Goal: Information Seeking & Learning: Find specific fact

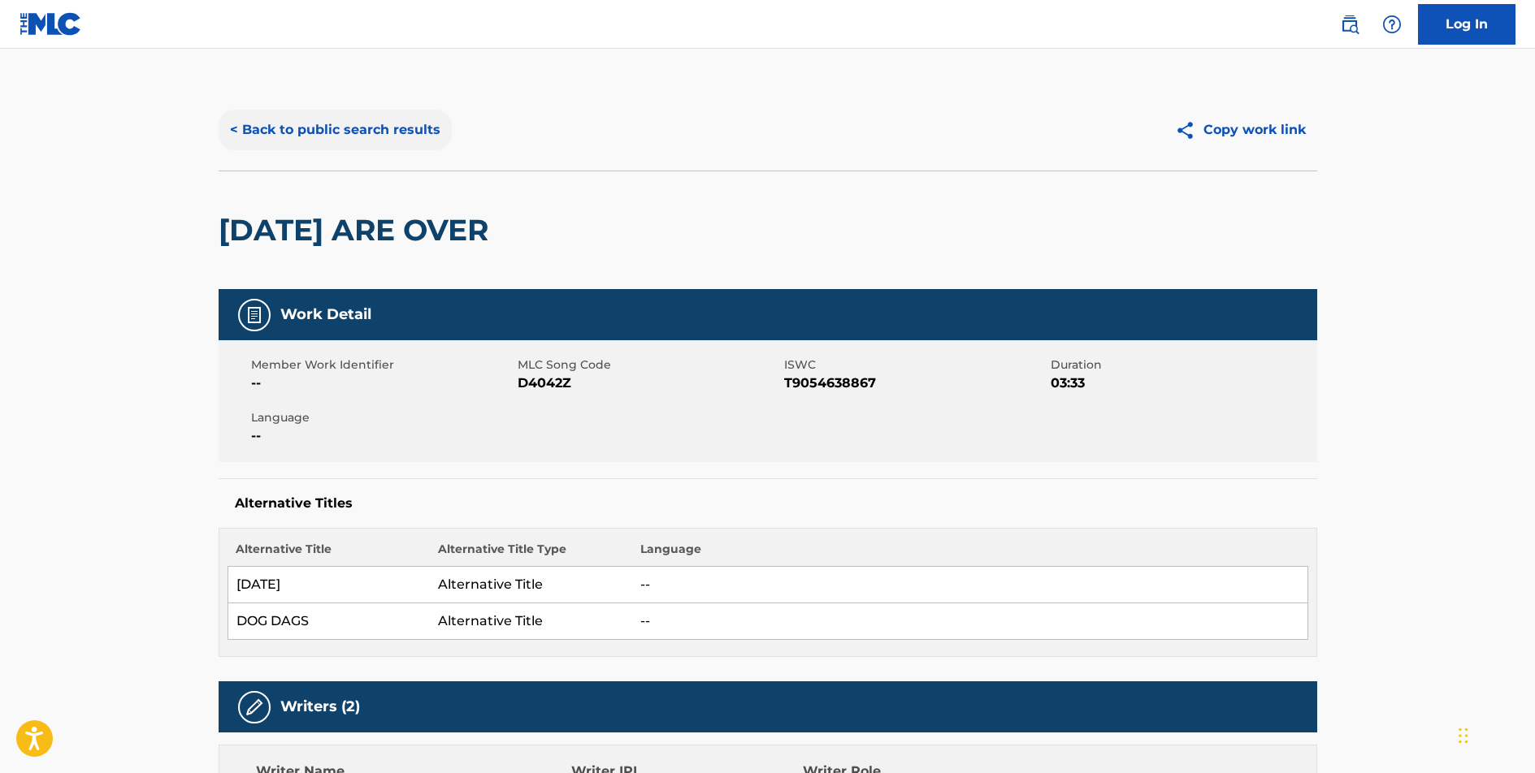
click at [374, 115] on button "< Back to public search results" at bounding box center [335, 130] width 233 height 41
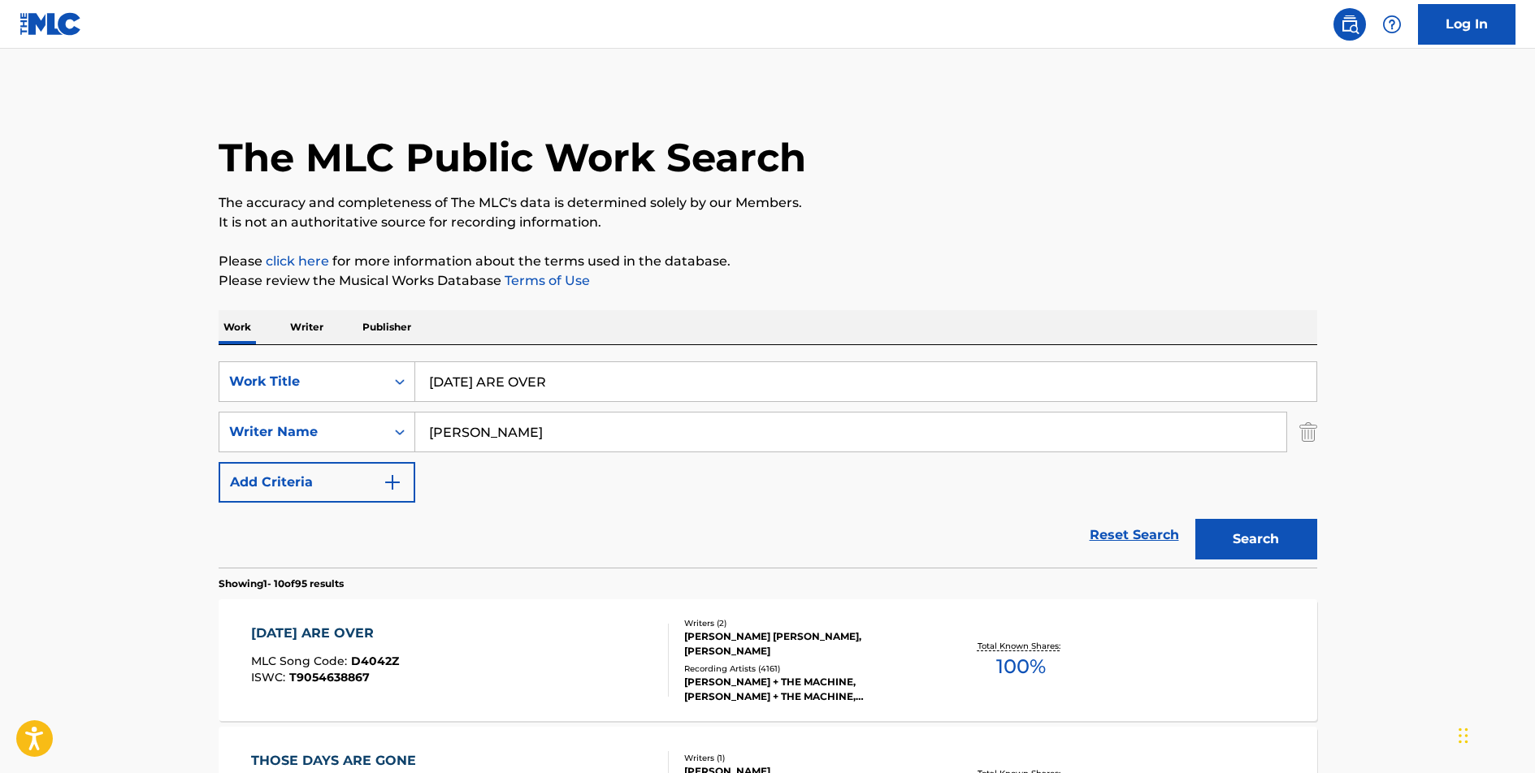
click at [572, 388] on input "[DATE] ARE OVER" at bounding box center [865, 381] width 901 height 39
type input "I WILL FOLLOW YOU INTO THE DARK"
click at [1195, 519] on button "Search" at bounding box center [1256, 539] width 122 height 41
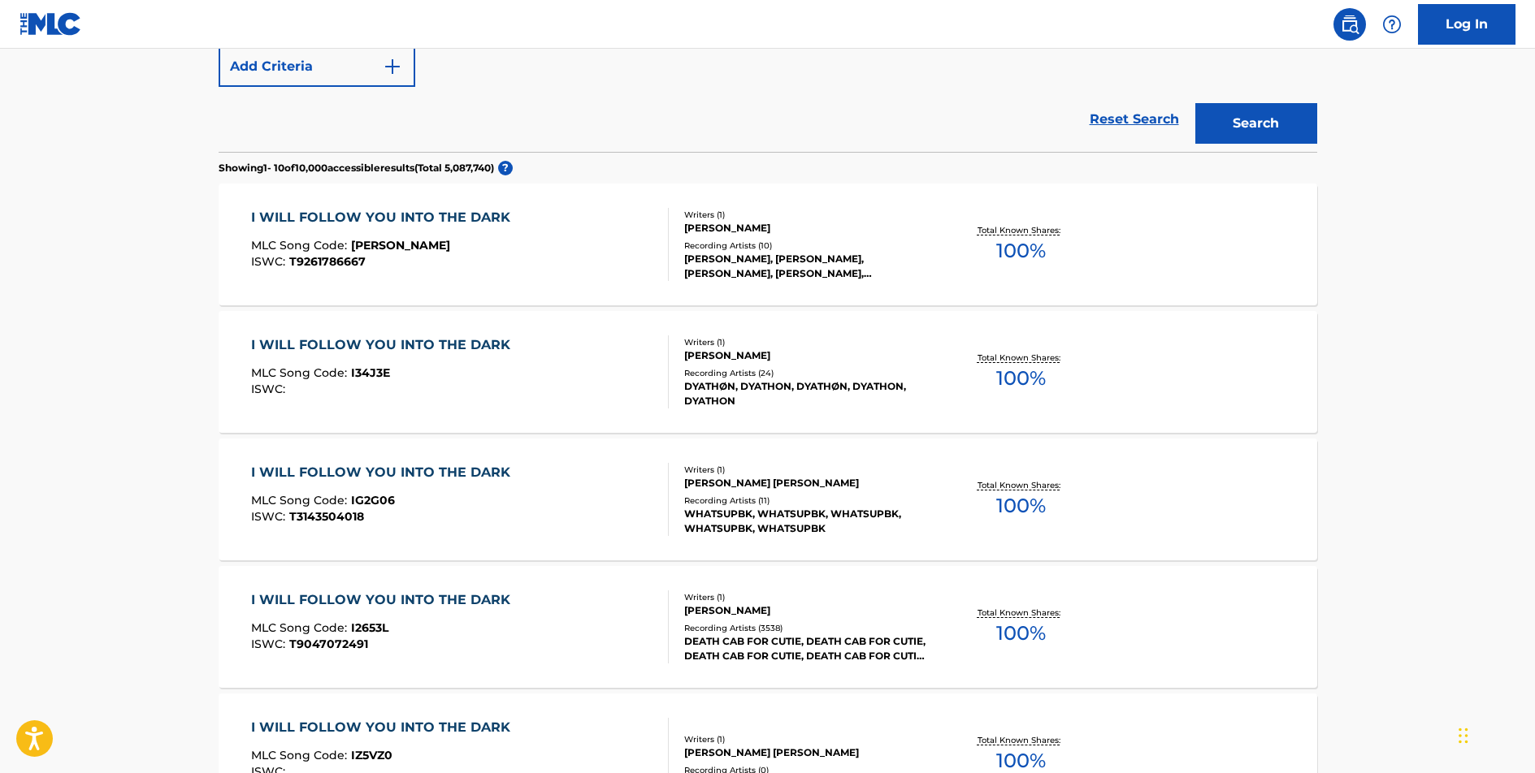
scroll to position [417, 0]
click at [459, 602] on div "I WILL FOLLOW YOU INTO THE DARK" at bounding box center [384, 599] width 267 height 19
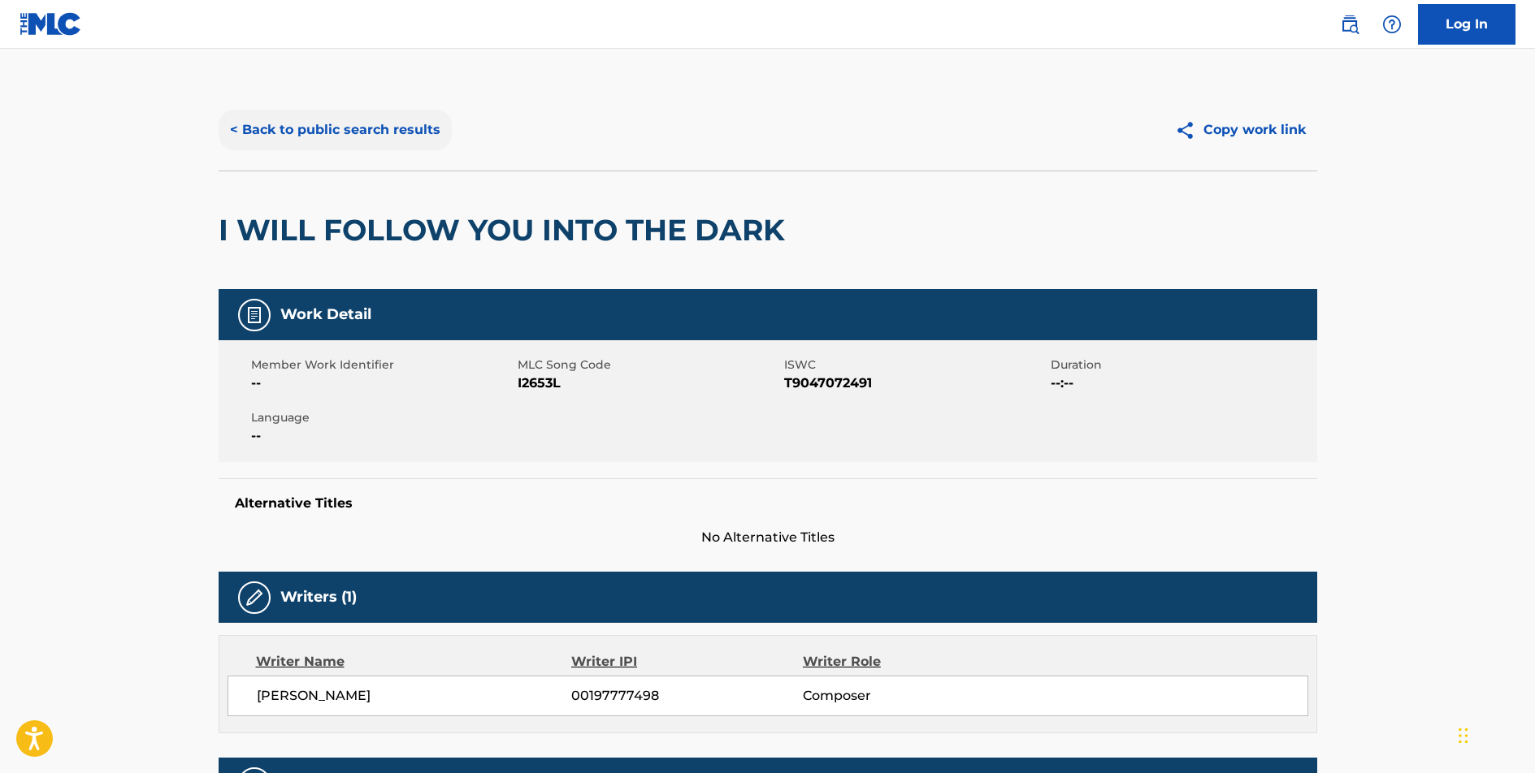
click at [412, 128] on button "< Back to public search results" at bounding box center [335, 130] width 233 height 41
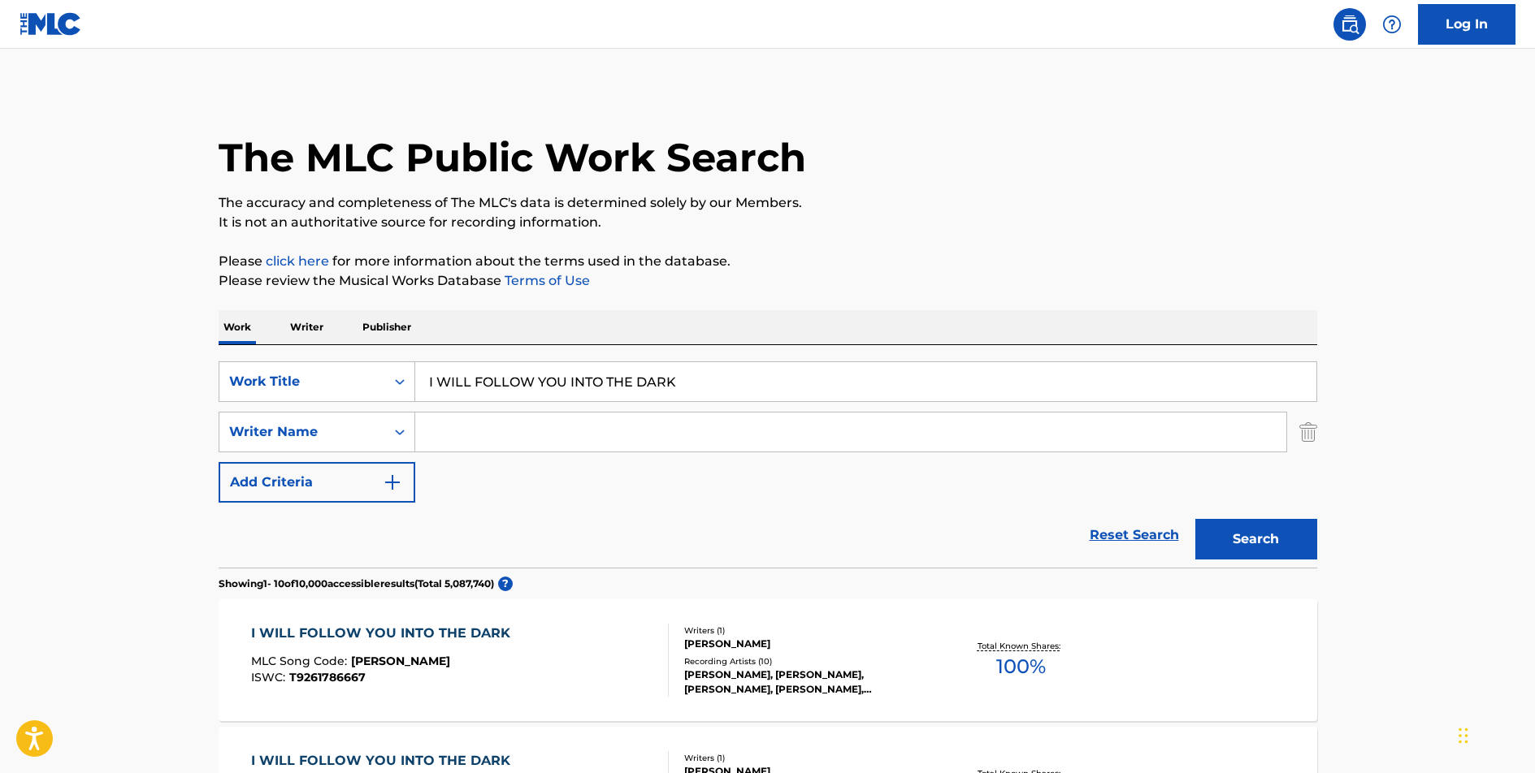
click at [549, 383] on input "I WILL FOLLOW YOU INTO THE DARK" at bounding box center [865, 381] width 901 height 39
type input "OUR TIME"
type input "GOLDFORD"
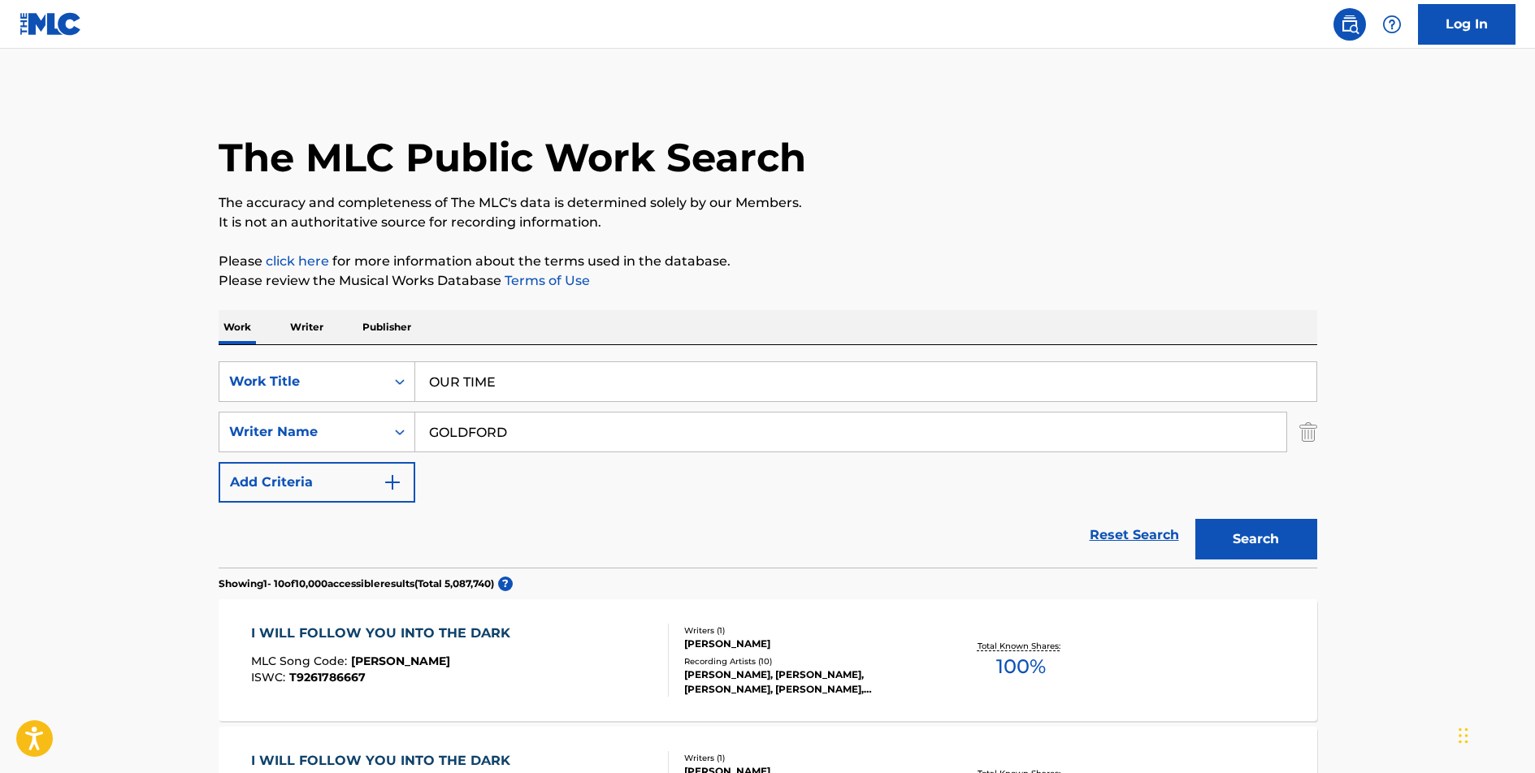
click at [1195, 519] on button "Search" at bounding box center [1256, 539] width 122 height 41
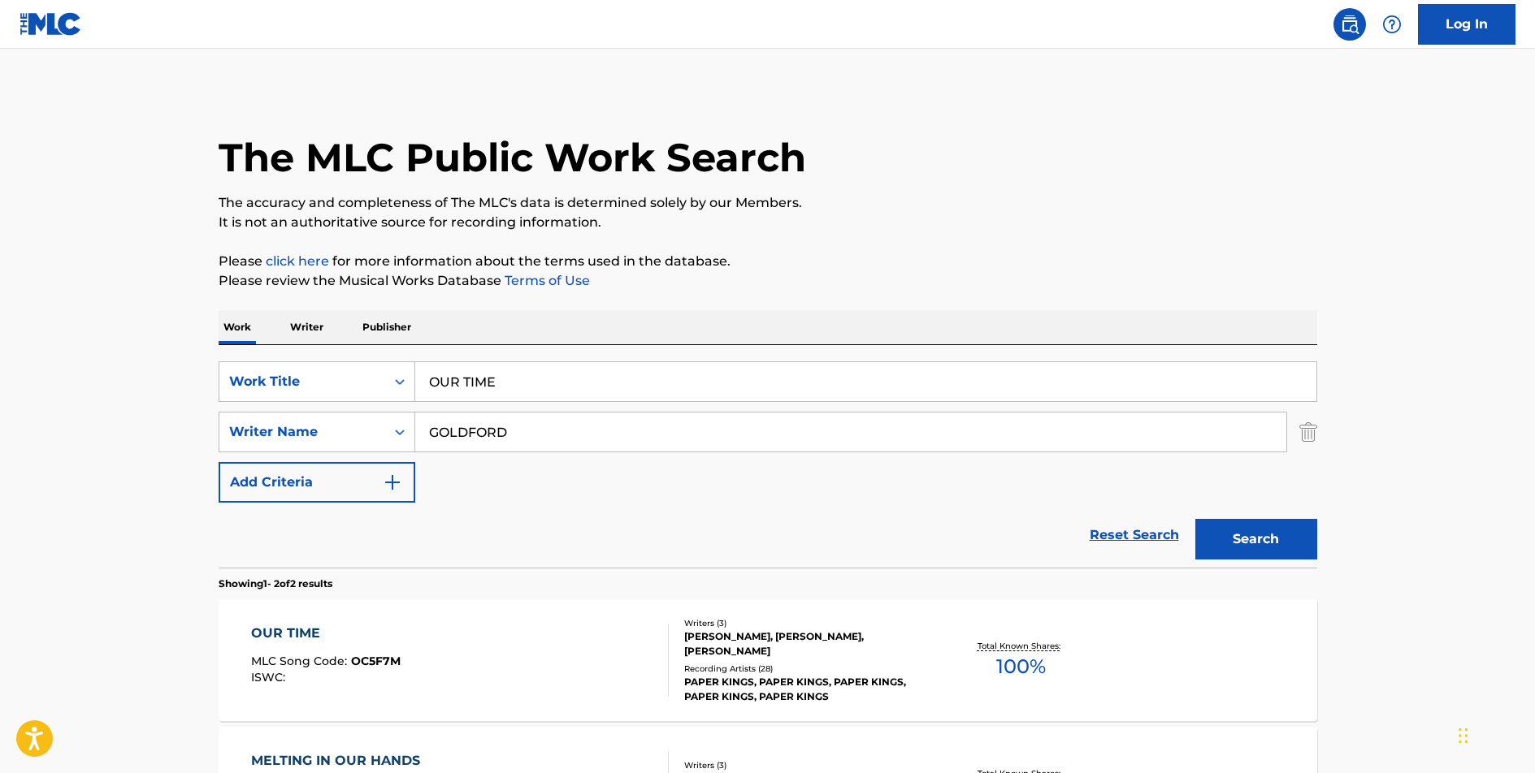
click at [274, 633] on div "OUR TIME" at bounding box center [325, 633] width 149 height 19
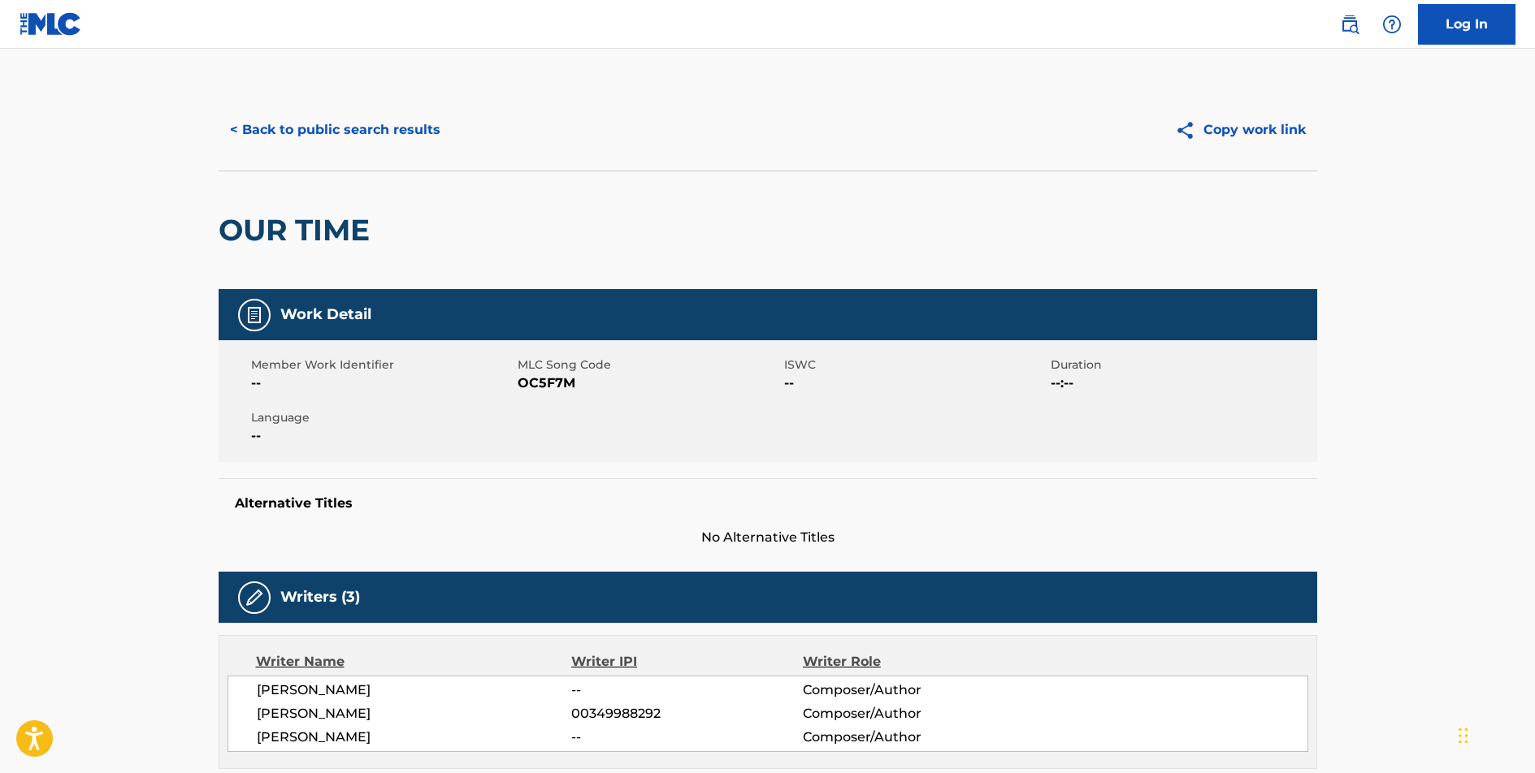
click at [562, 379] on span "OC5F7M" at bounding box center [649, 383] width 262 height 19
copy span "OC5F7M"
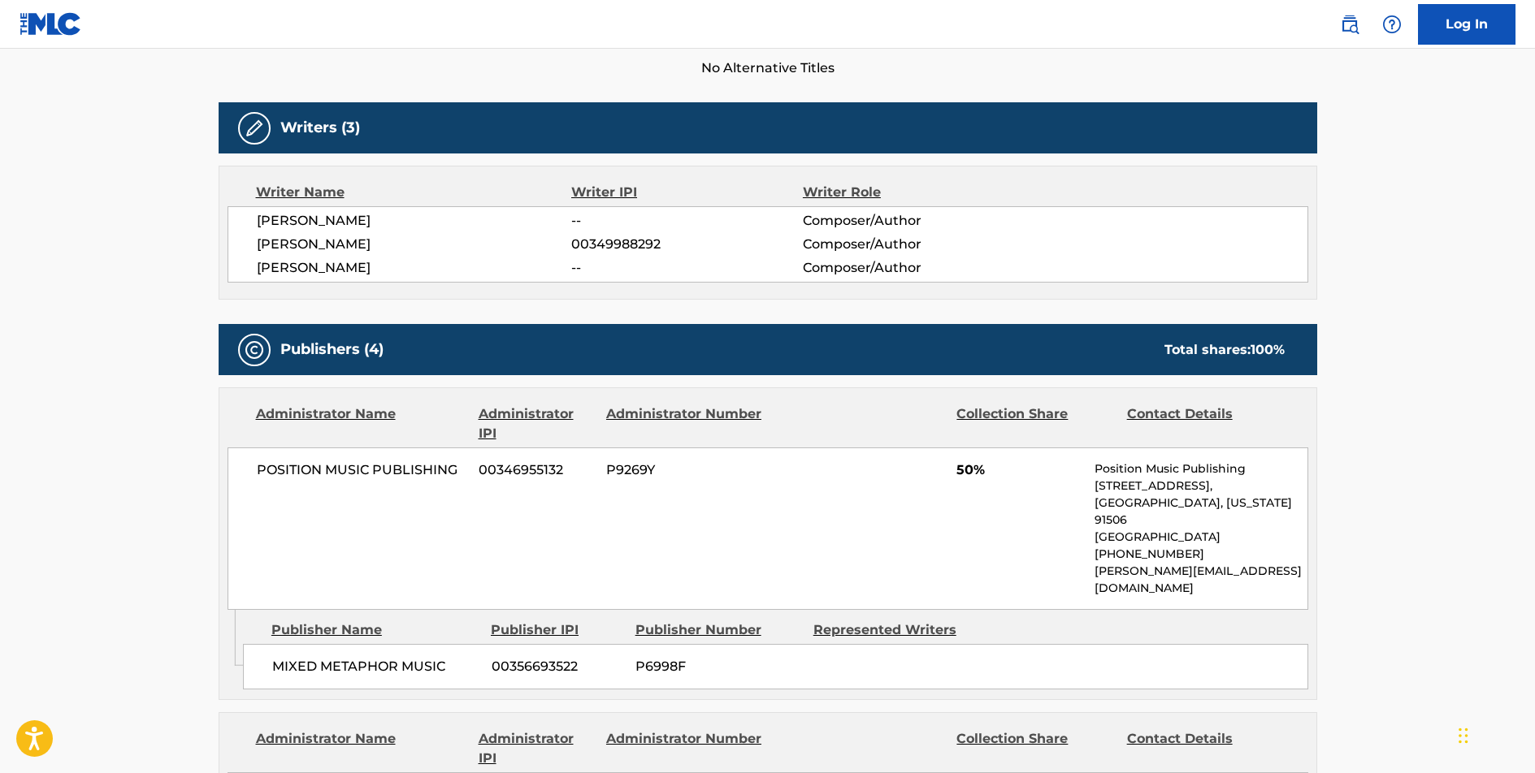
scroll to position [689, 0]
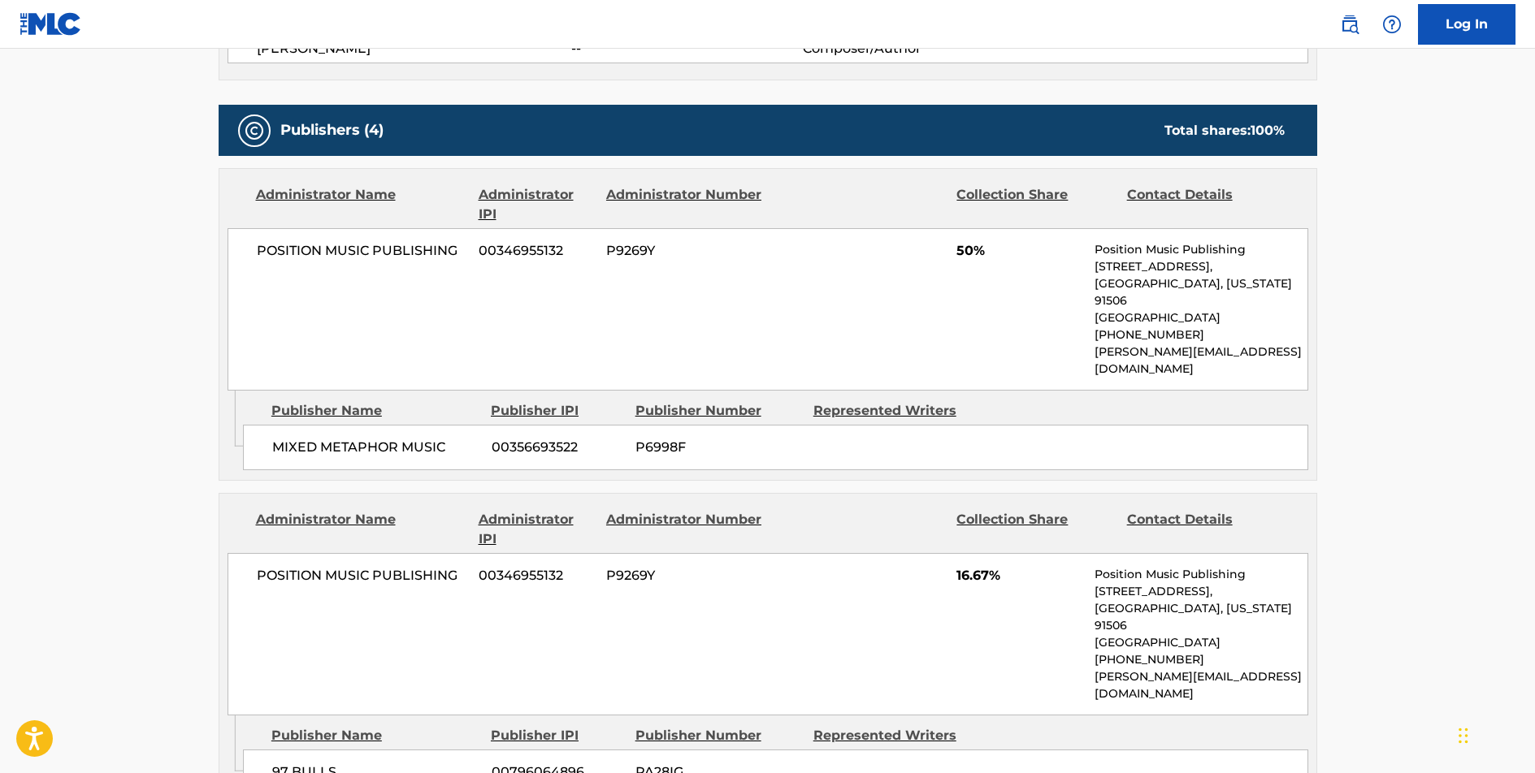
click at [429, 253] on span "POSITION MUSIC PUBLISHING" at bounding box center [362, 250] width 210 height 19
copy div "POSITION MUSIC PUBLISHING"
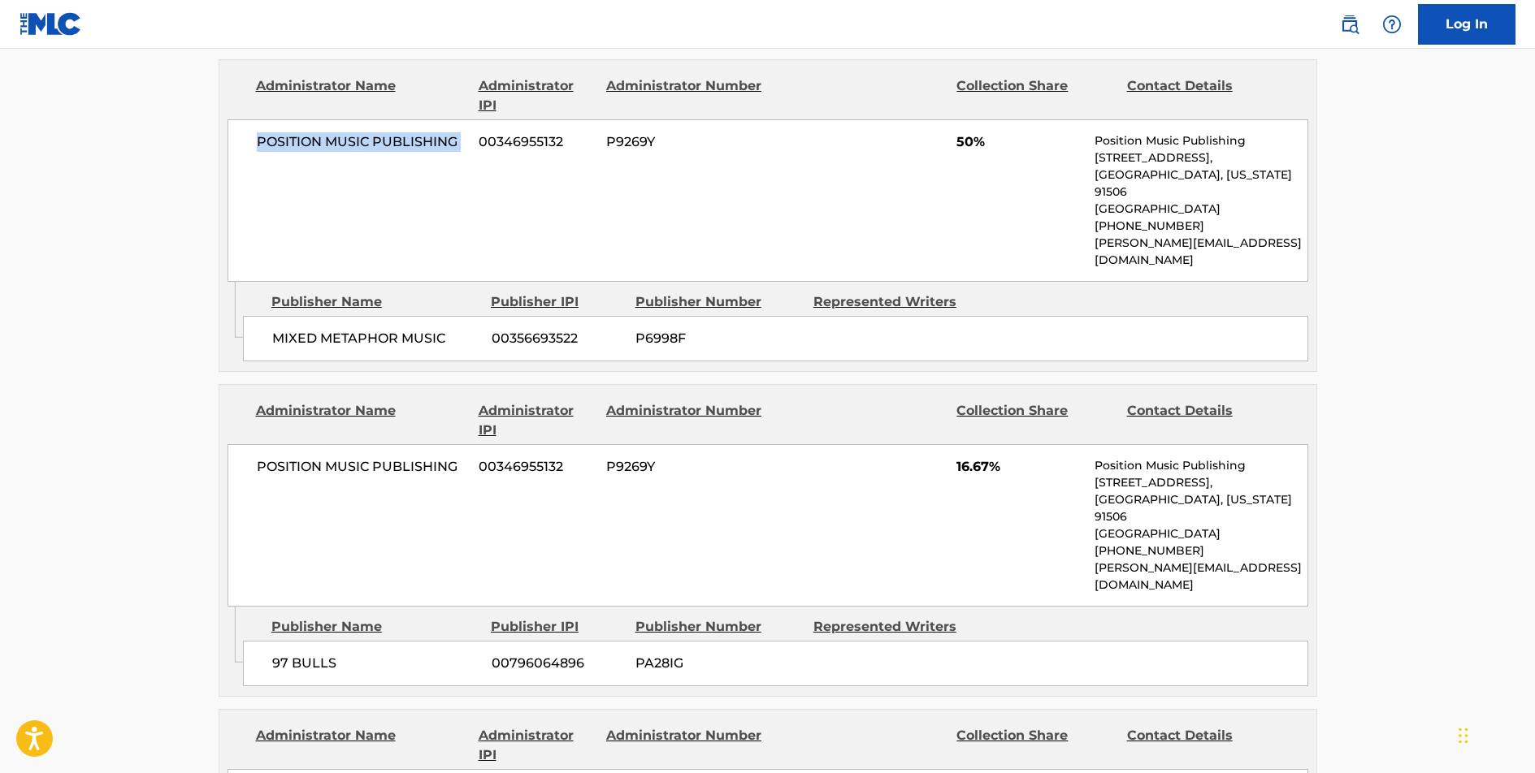
scroll to position [818, 0]
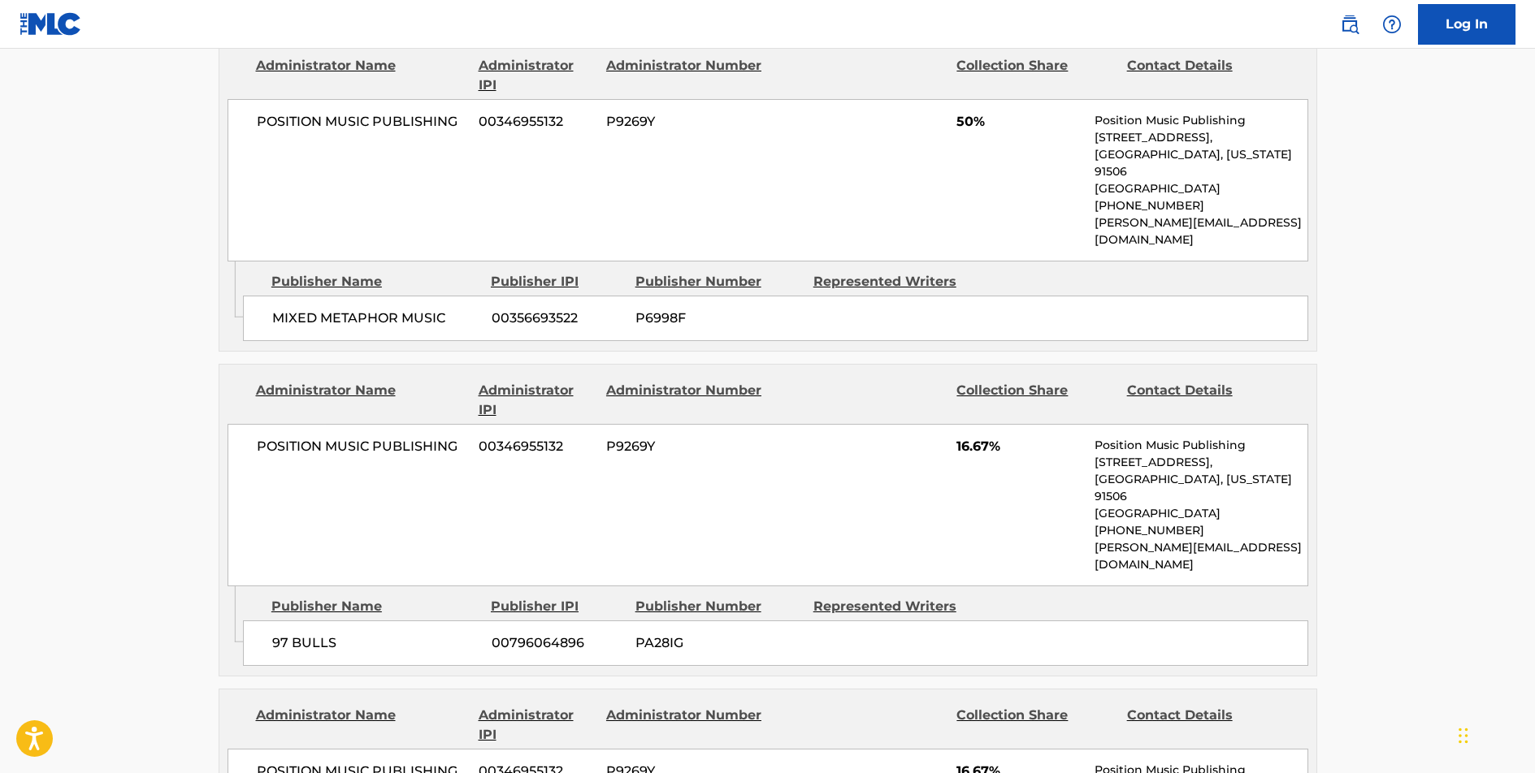
click at [315, 634] on span "97 BULLS" at bounding box center [375, 643] width 207 height 19
copy div "97 BULLS"
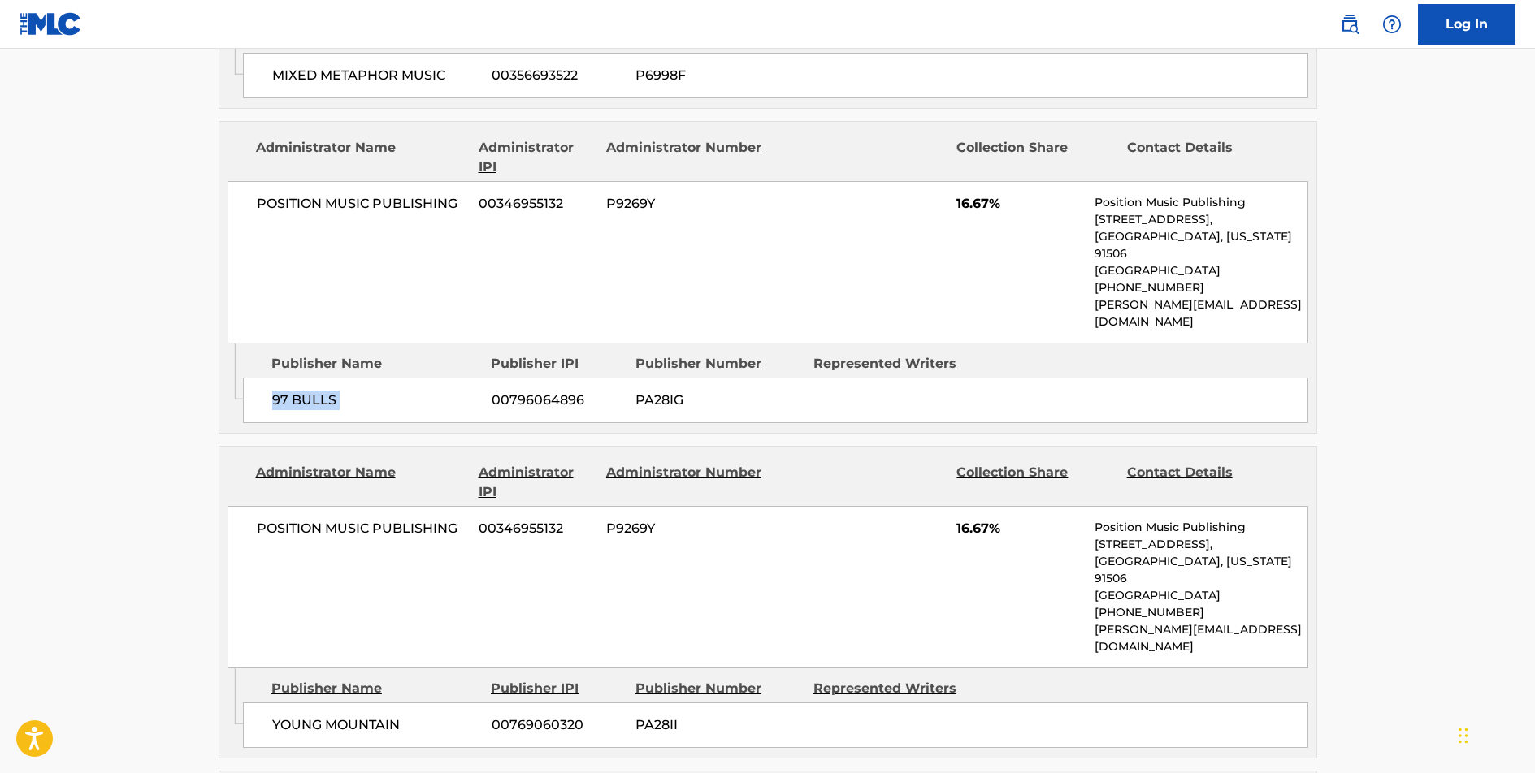
scroll to position [1252, 0]
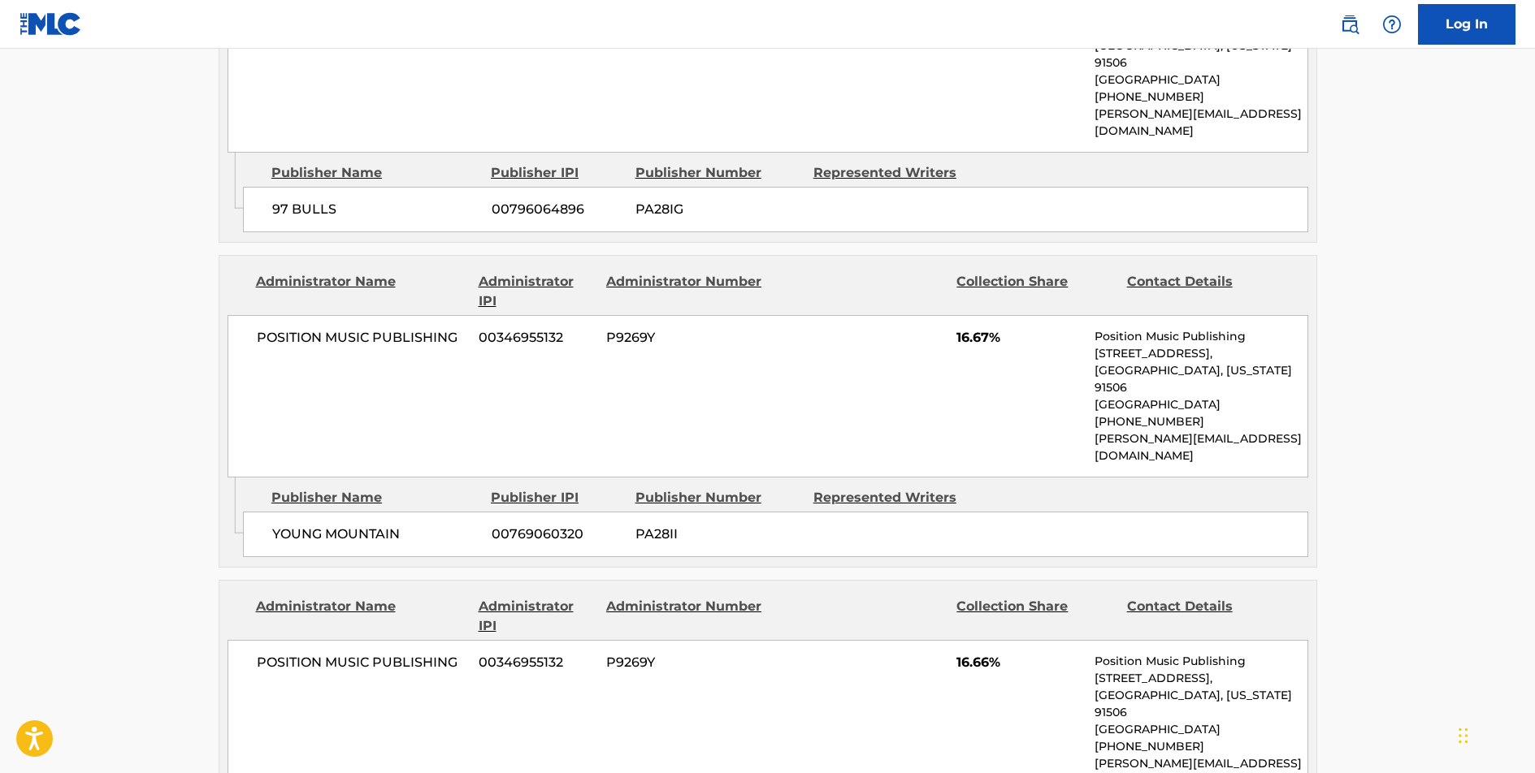
click at [357, 525] on span "YOUNG MOUNTAIN" at bounding box center [375, 534] width 207 height 19
copy div "YOUNG MOUNTAIN"
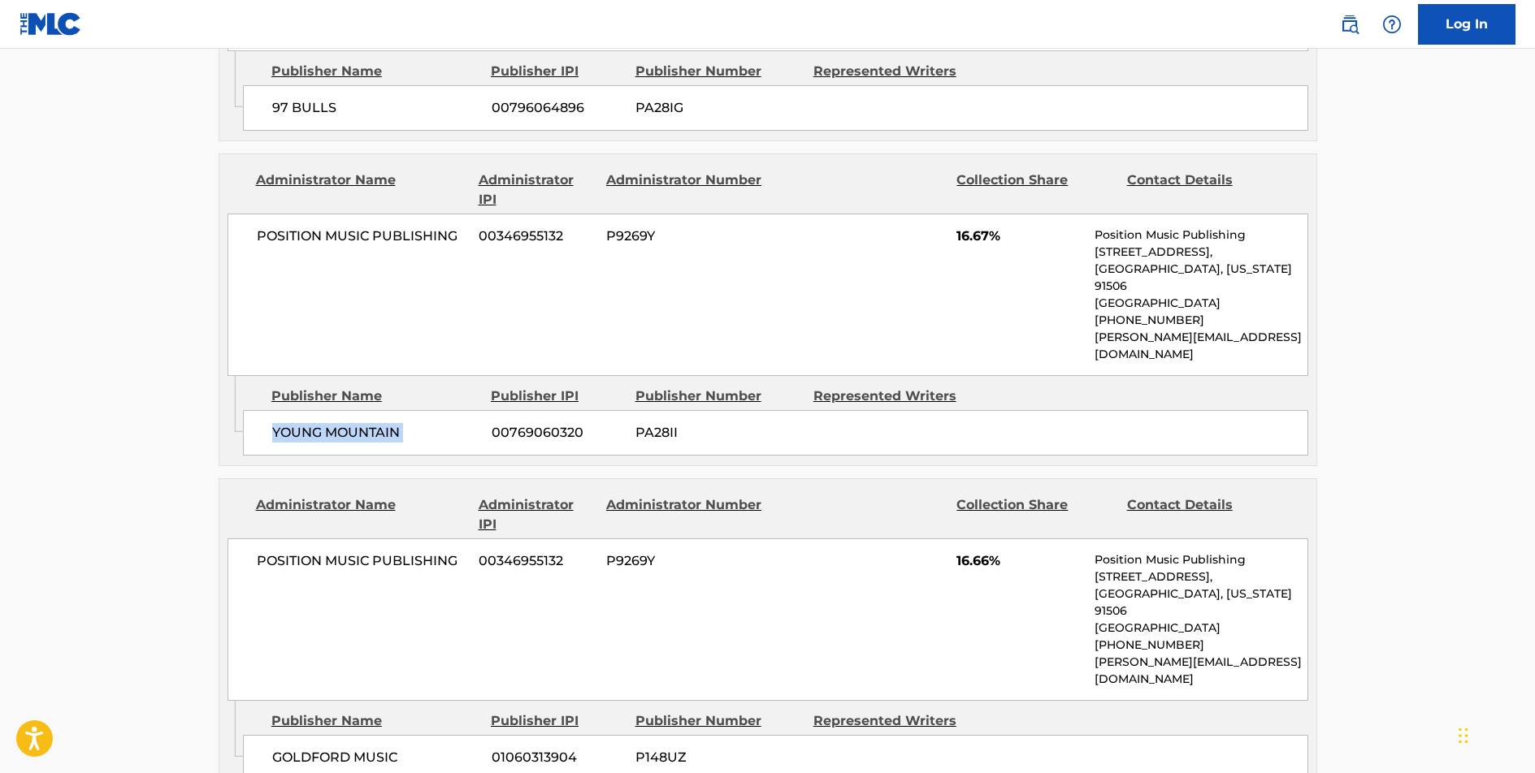
scroll to position [1377, 0]
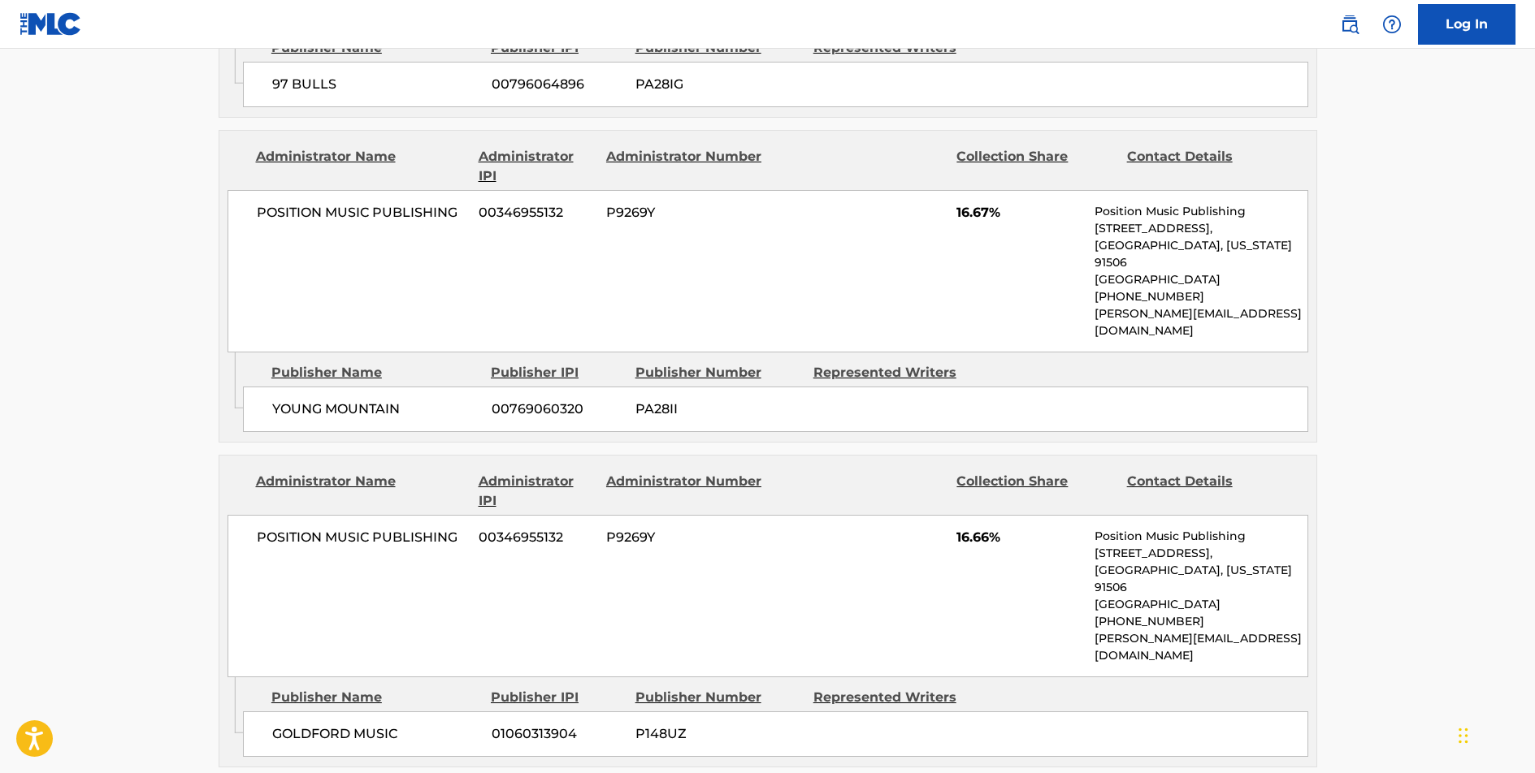
click at [340, 725] on span "GOLDFORD MUSIC" at bounding box center [375, 734] width 207 height 19
copy div "GOLDFORD MUSIC"
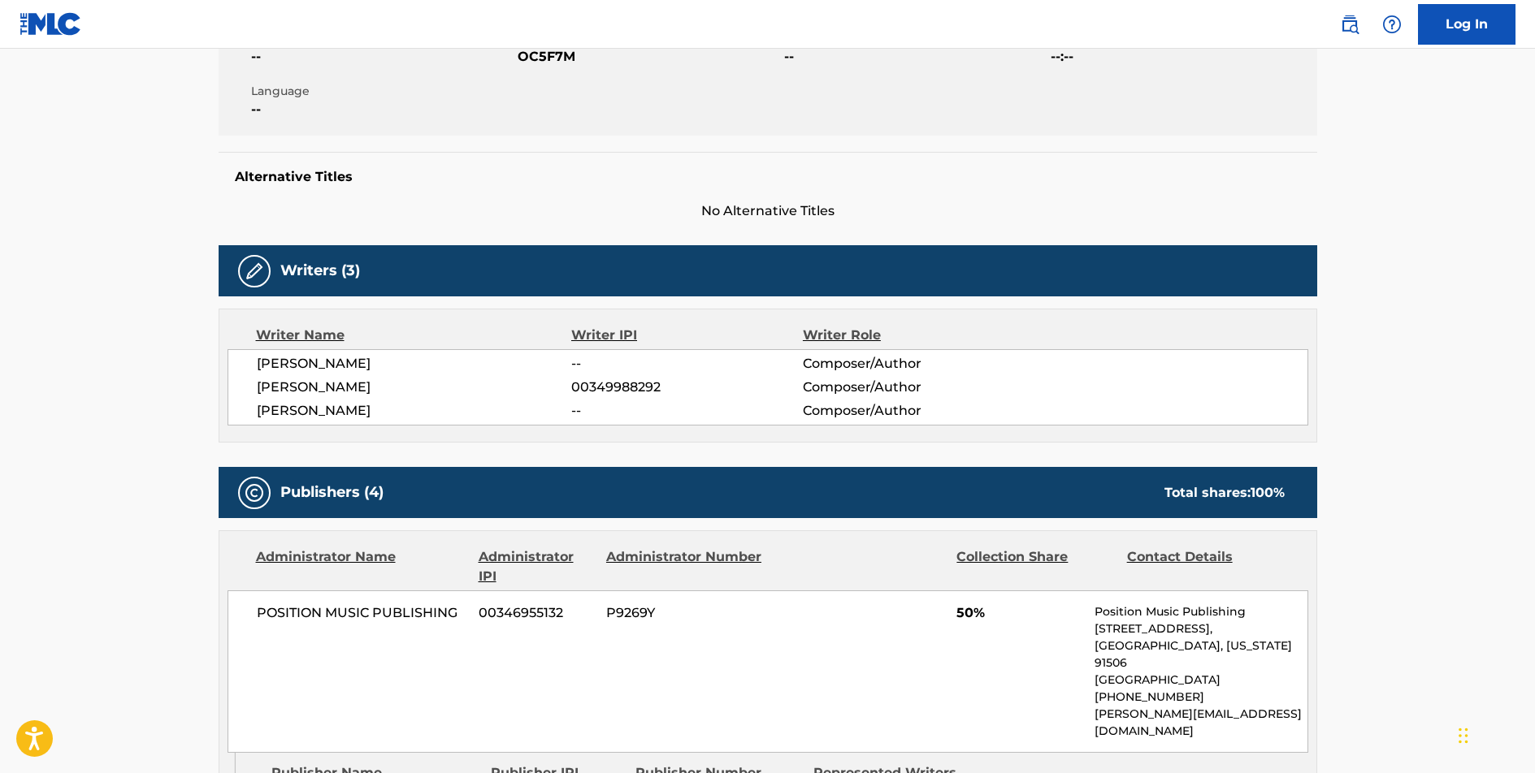
scroll to position [0, 0]
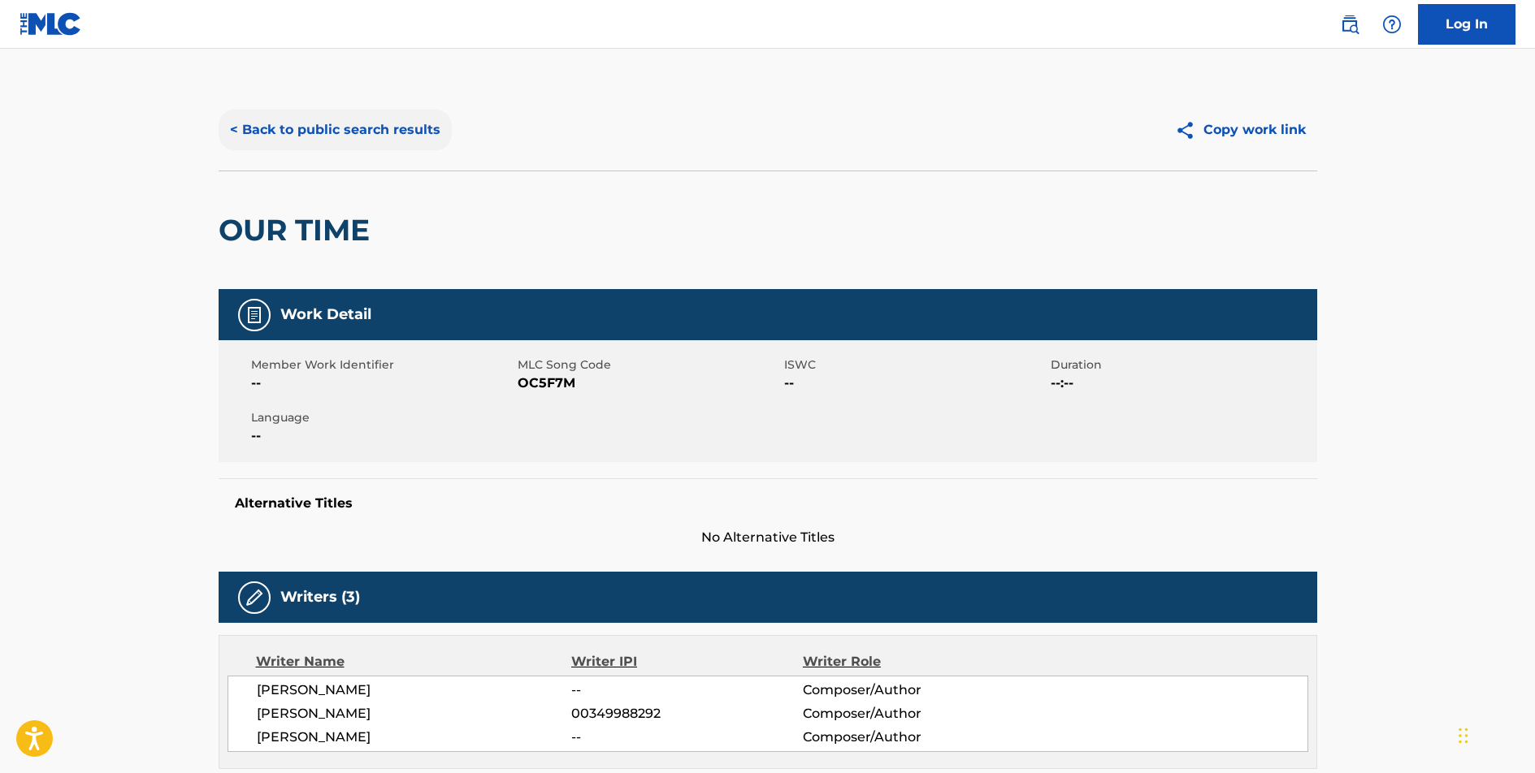
click at [357, 134] on button "< Back to public search results" at bounding box center [335, 130] width 233 height 41
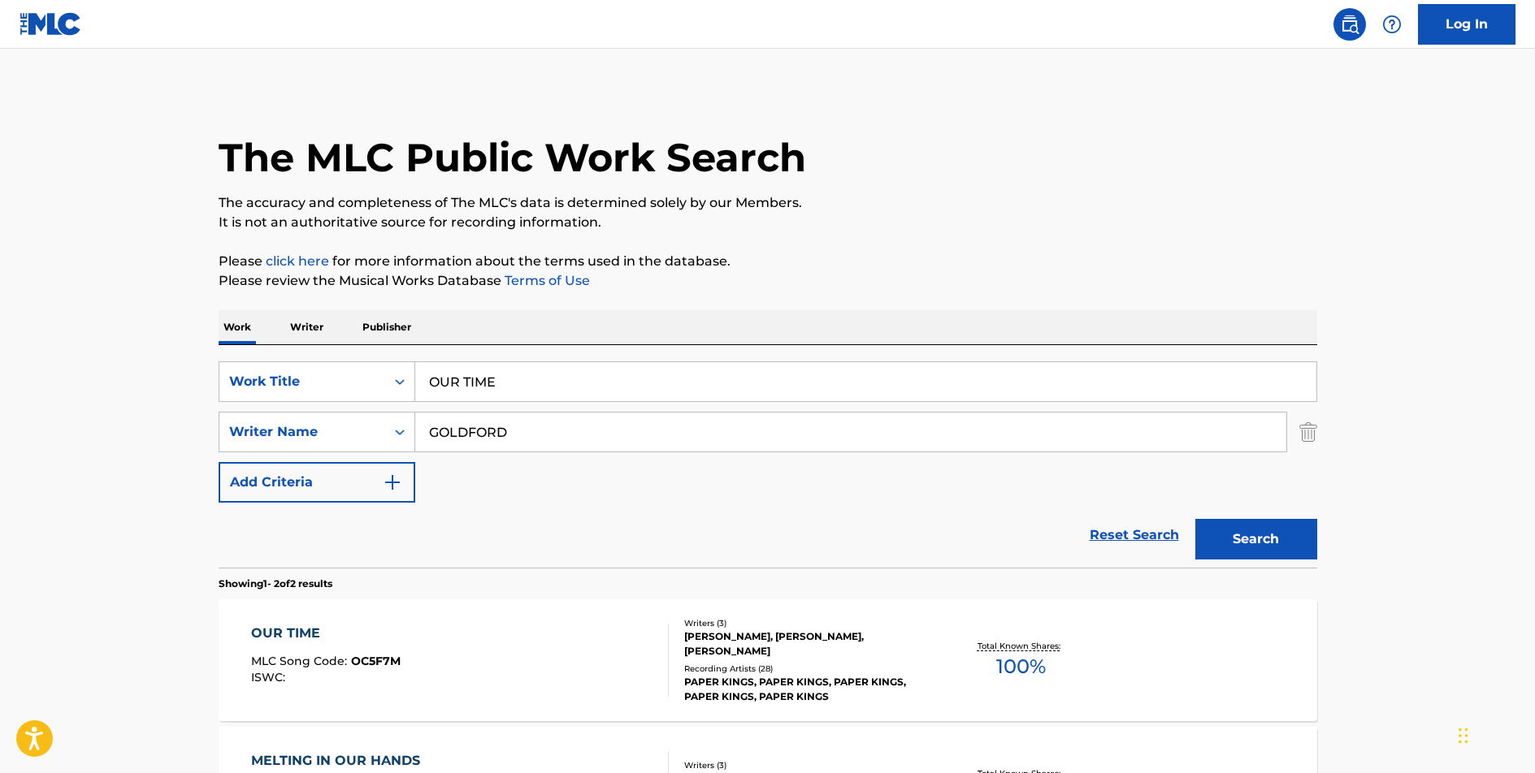
click at [478, 384] on input "OUR TIME" at bounding box center [865, 381] width 901 height 39
type input "WHAT IS LOVE"
type input "[PERSON_NAME]"
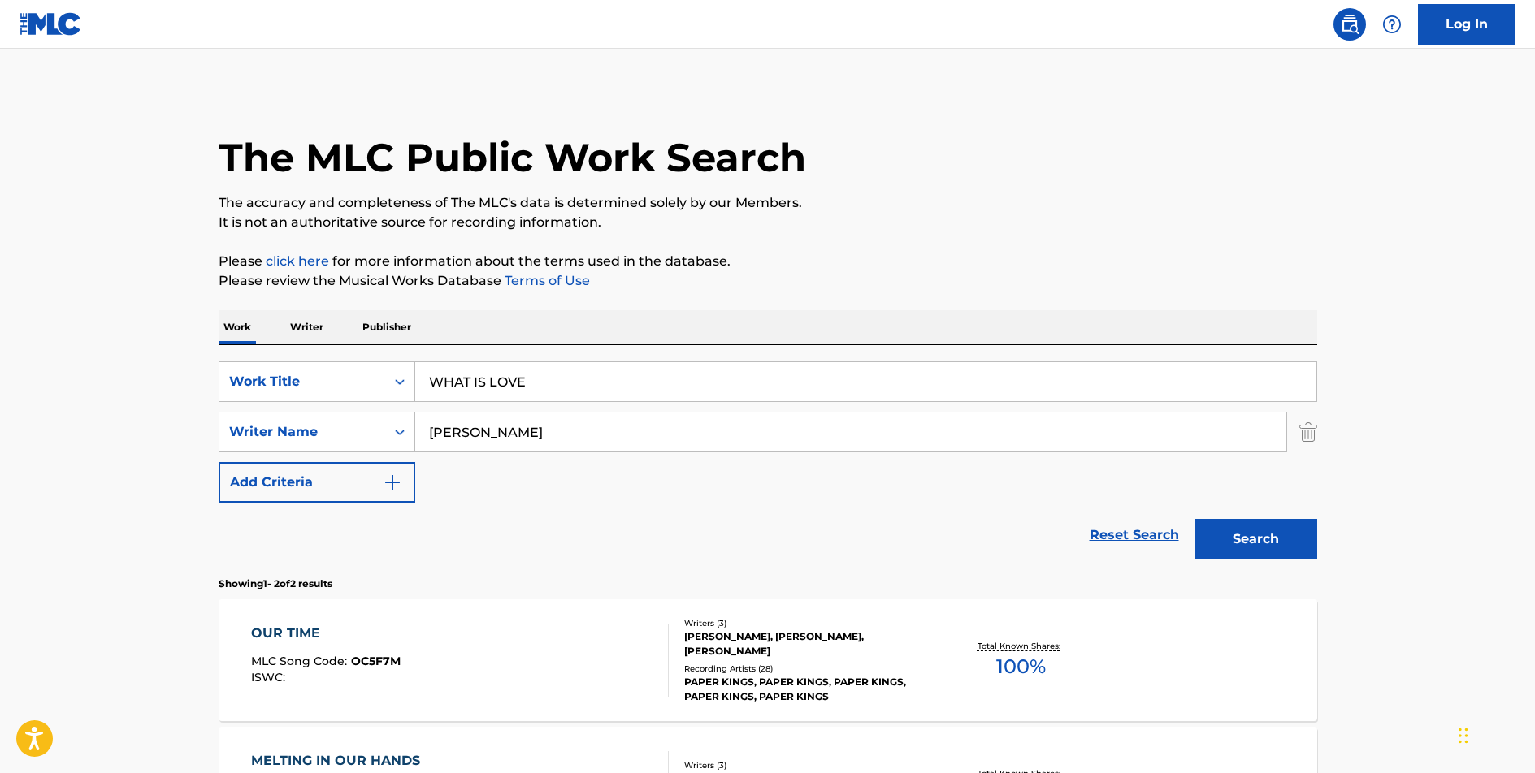
click at [1195, 519] on button "Search" at bounding box center [1256, 539] width 122 height 41
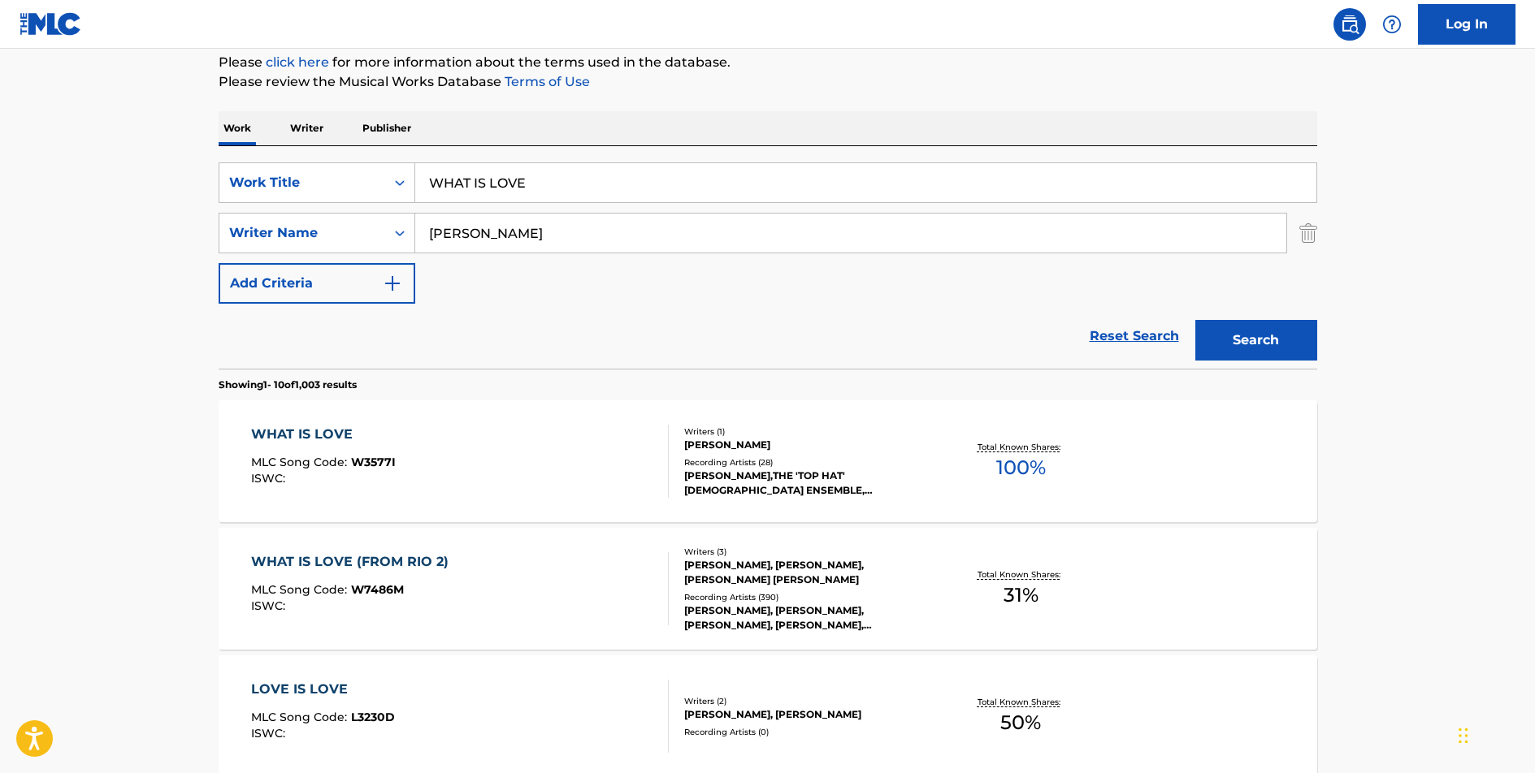
scroll to position [211, 0]
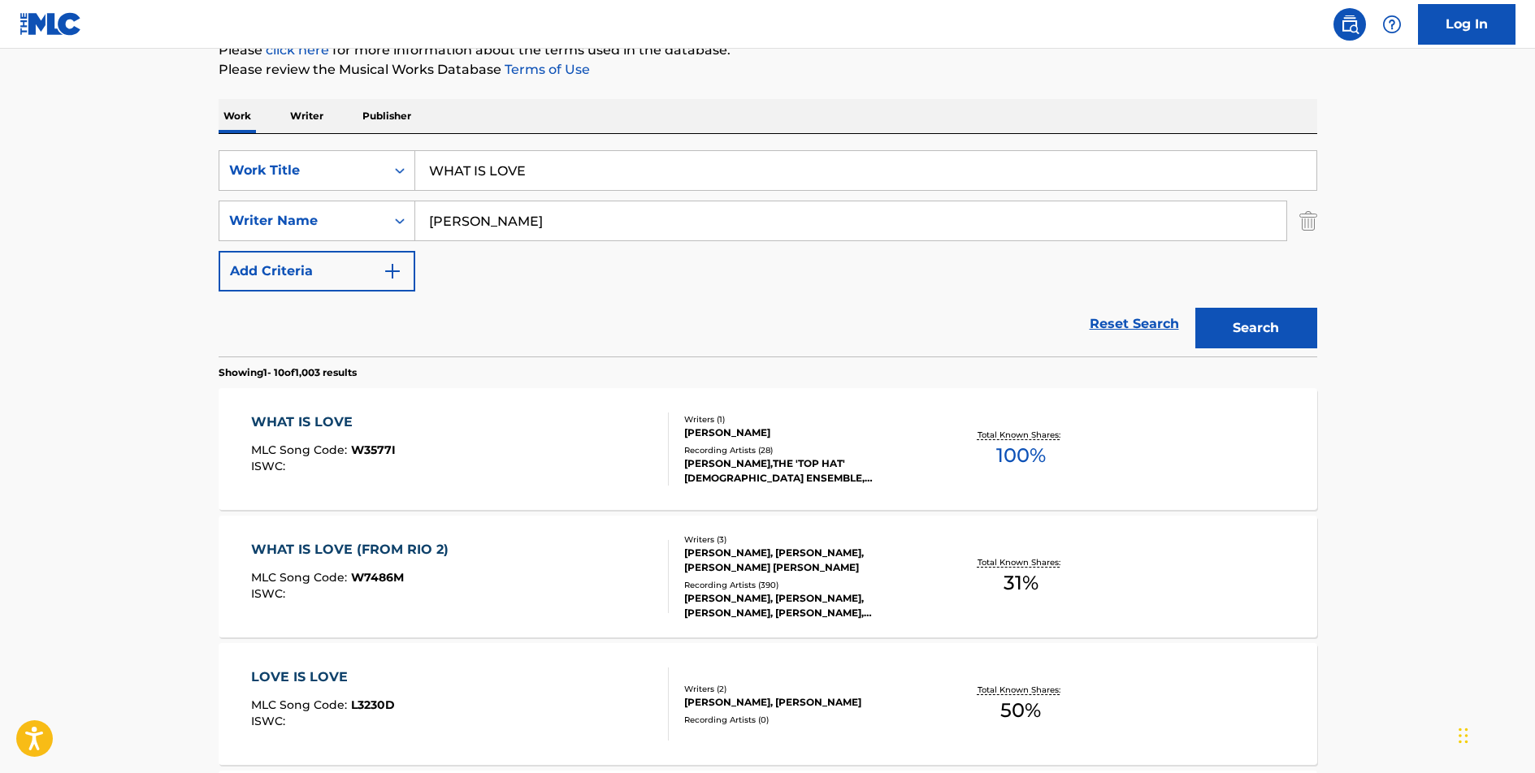
click at [360, 548] on div "WHAT IS LOVE (FROM RIO 2)" at bounding box center [354, 549] width 206 height 19
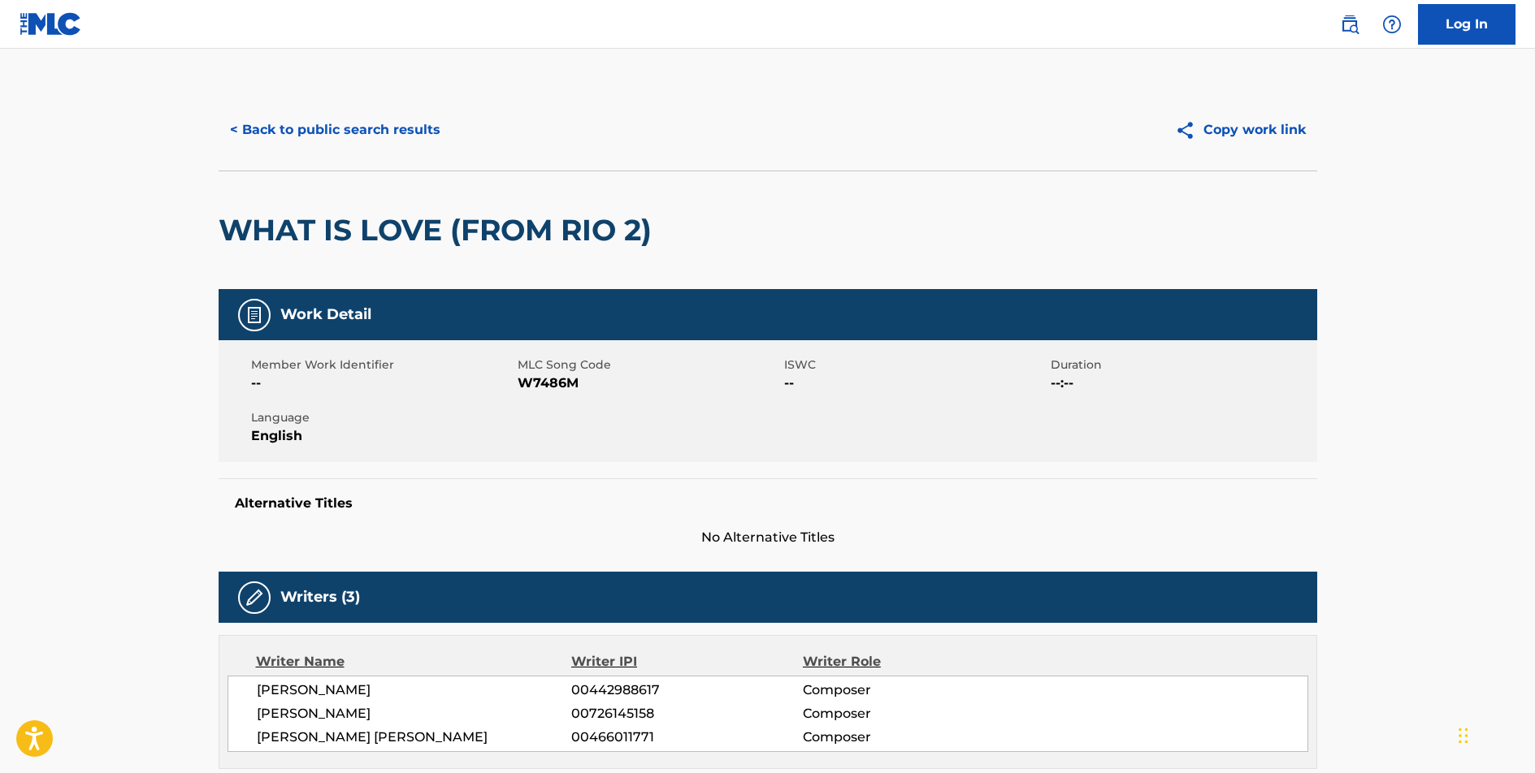
scroll to position [612, 0]
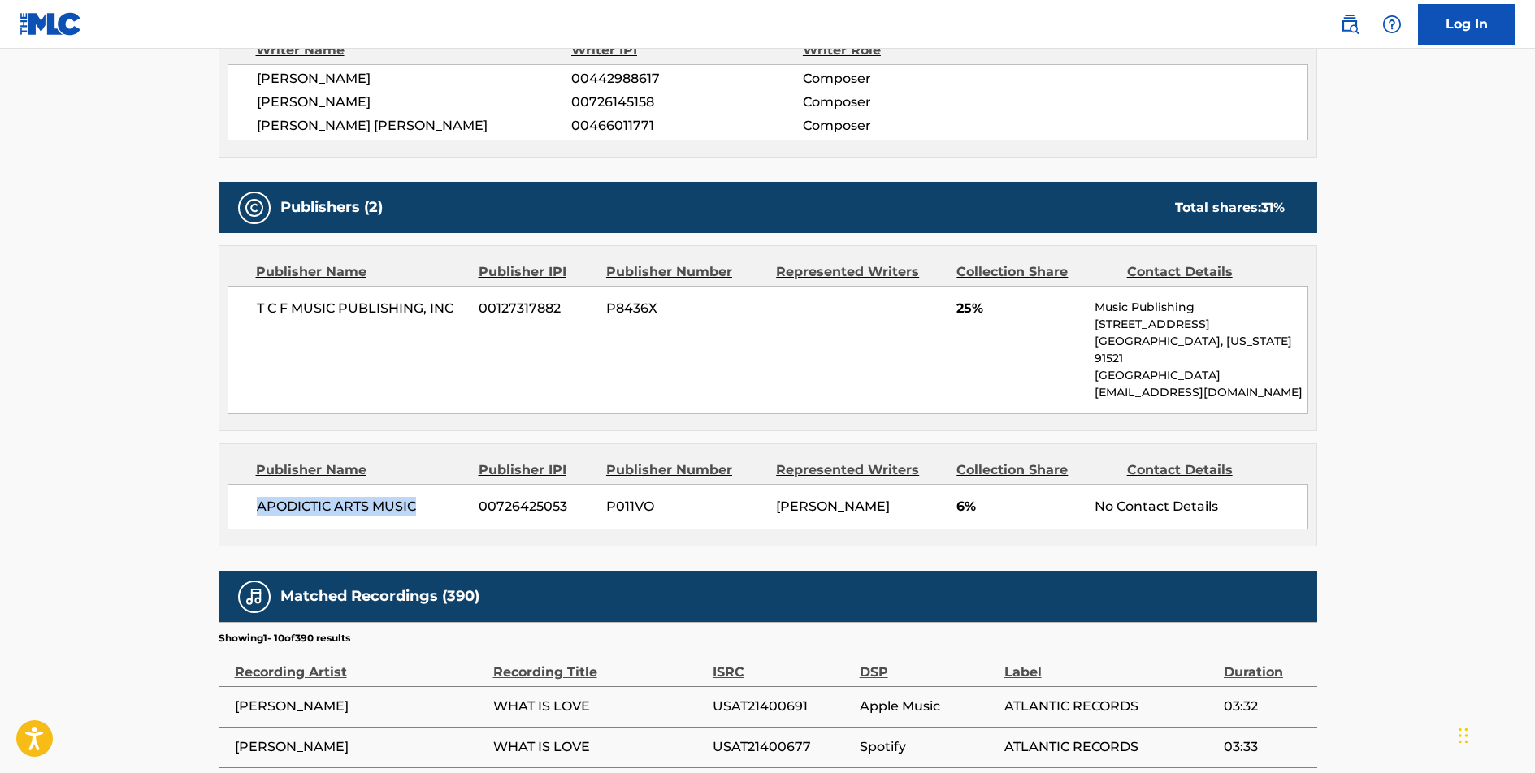
drag, startPoint x: 417, startPoint y: 487, endPoint x: 258, endPoint y: 492, distance: 159.3
click at [258, 497] on span "APODICTIC ARTS MUSIC" at bounding box center [362, 506] width 210 height 19
copy span "APODICTIC ARTS MUSIC"
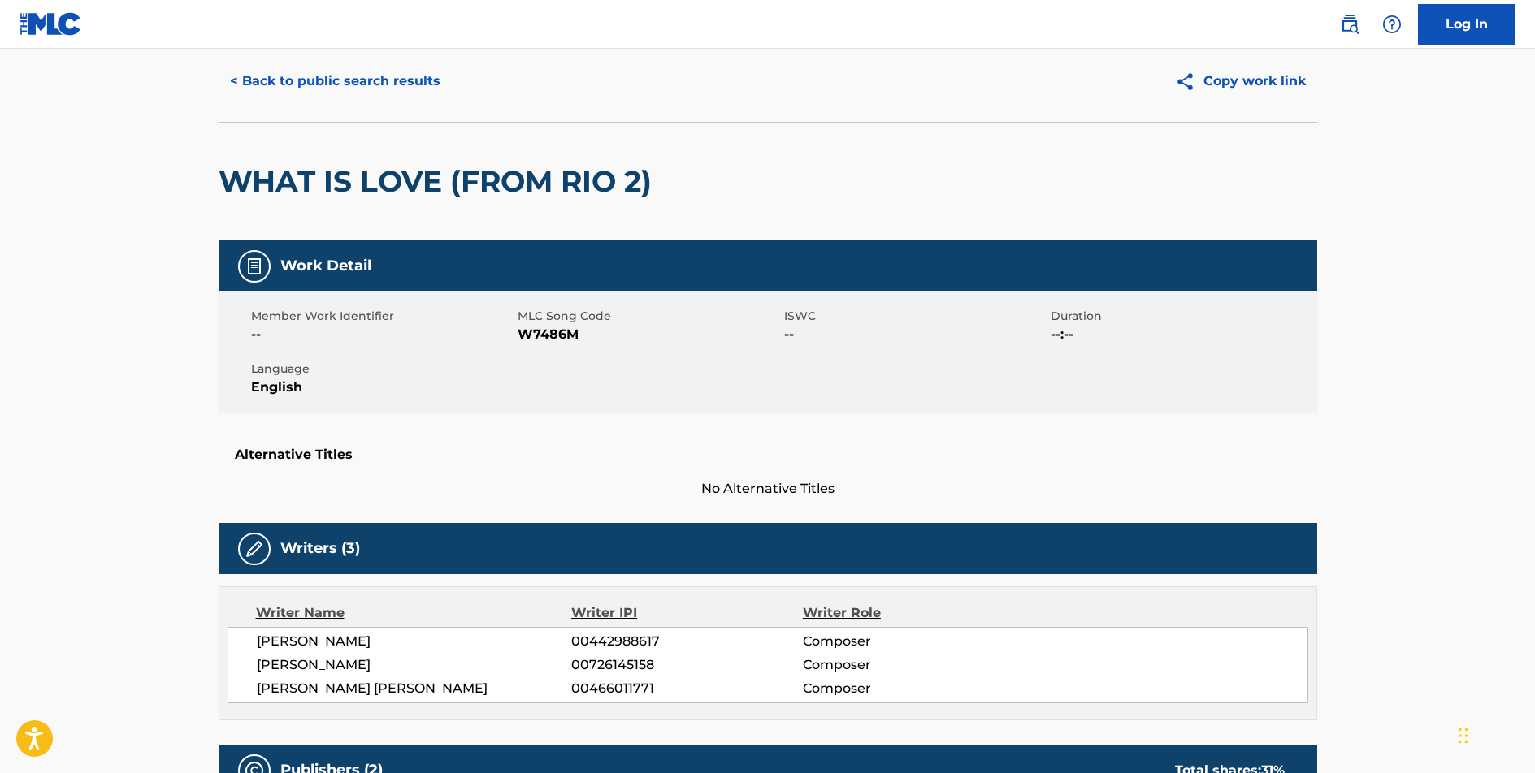
scroll to position [0, 0]
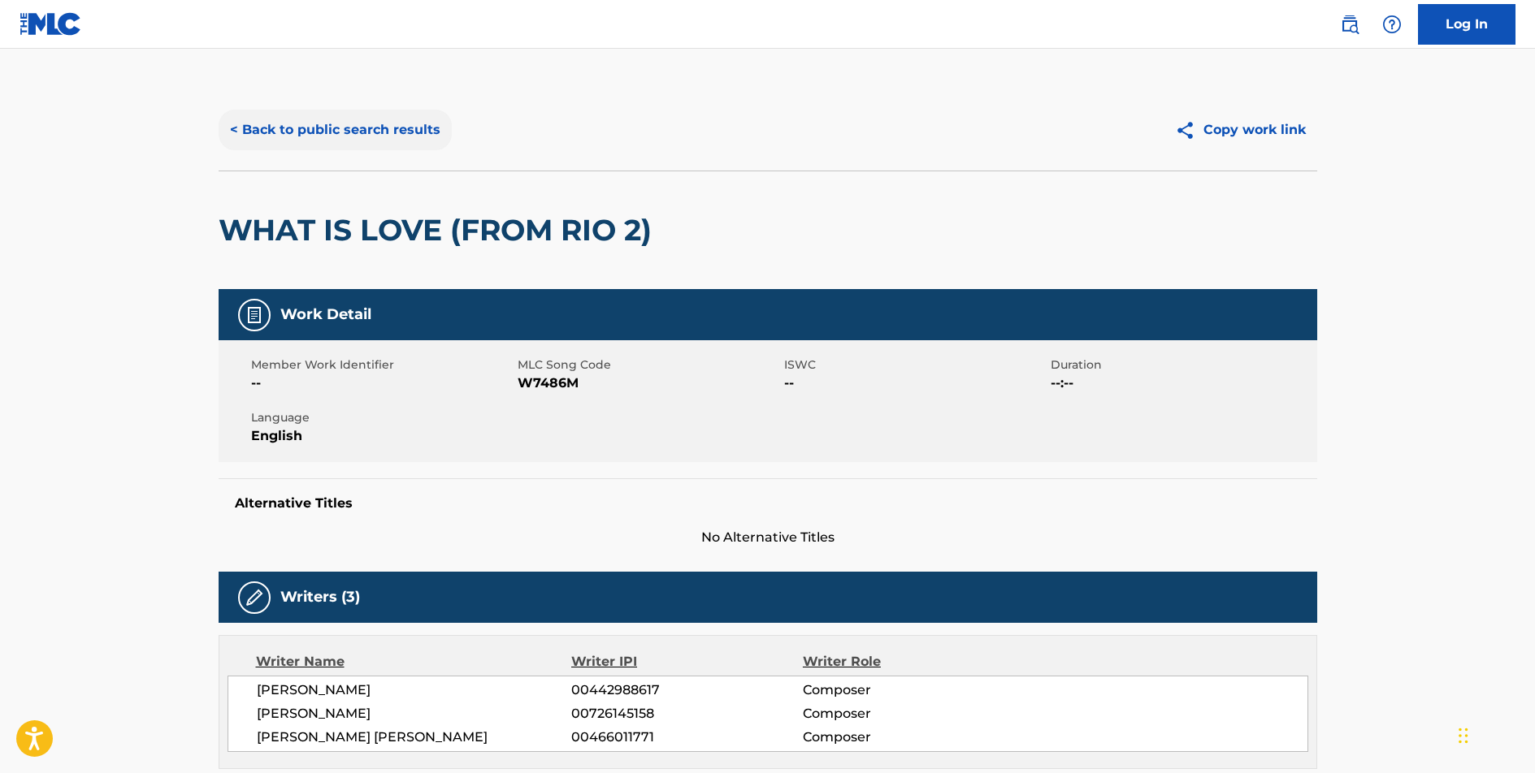
click at [358, 121] on button "< Back to public search results" at bounding box center [335, 130] width 233 height 41
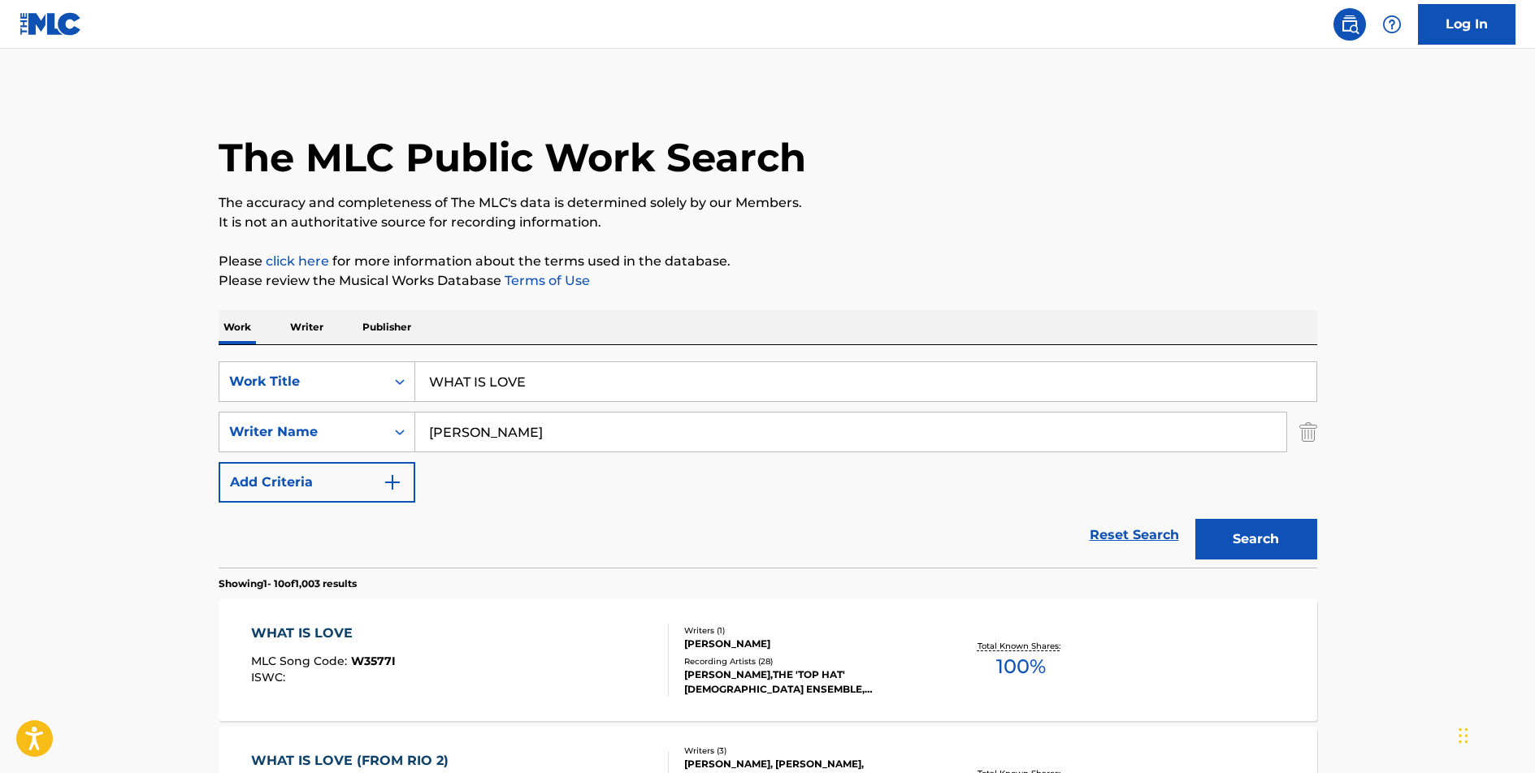
scroll to position [211, 0]
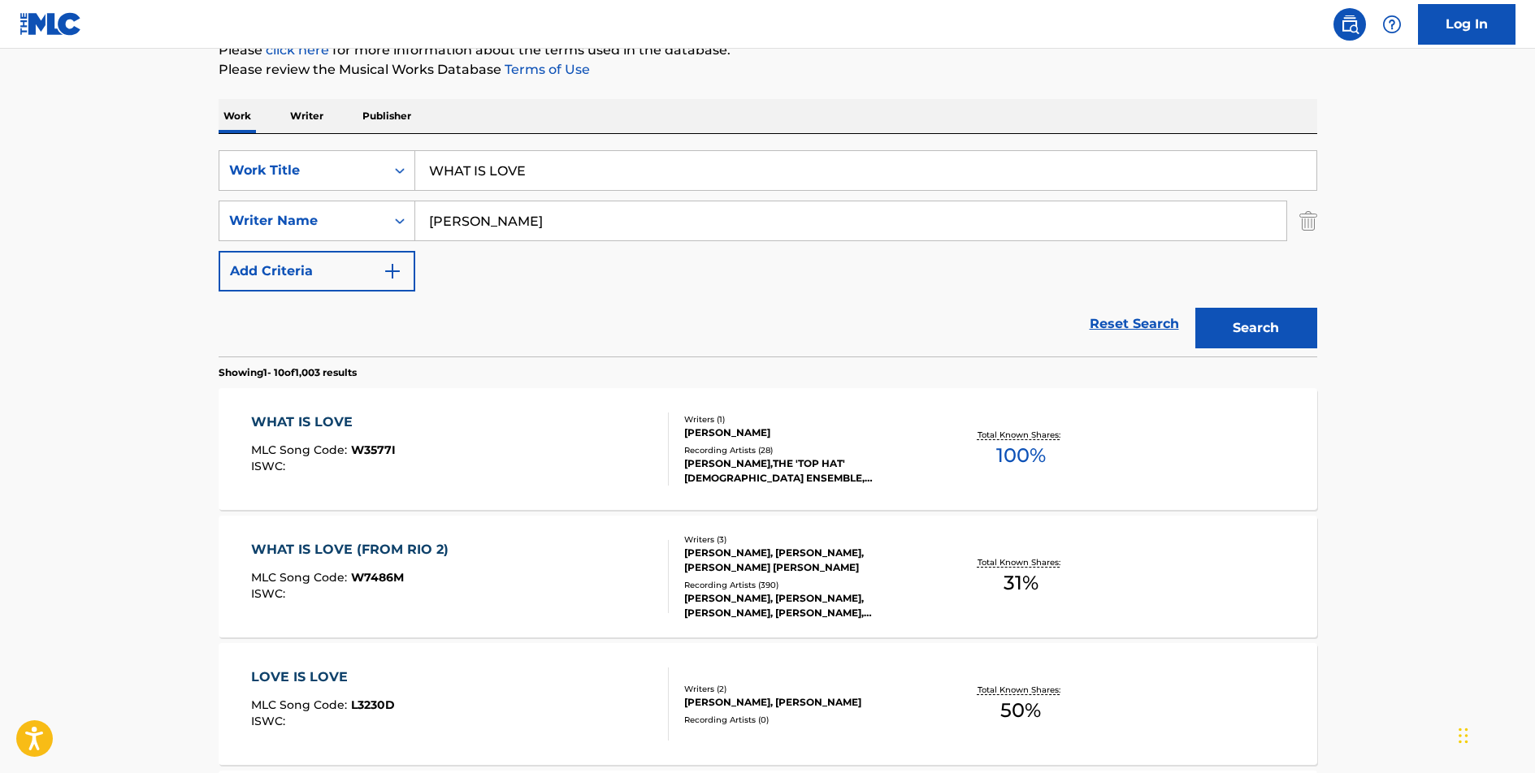
click at [469, 168] on input "WHAT IS LOVE" at bounding box center [865, 170] width 901 height 39
type input "BACKYARD PARTY"
type input "[PERSON_NAME]"
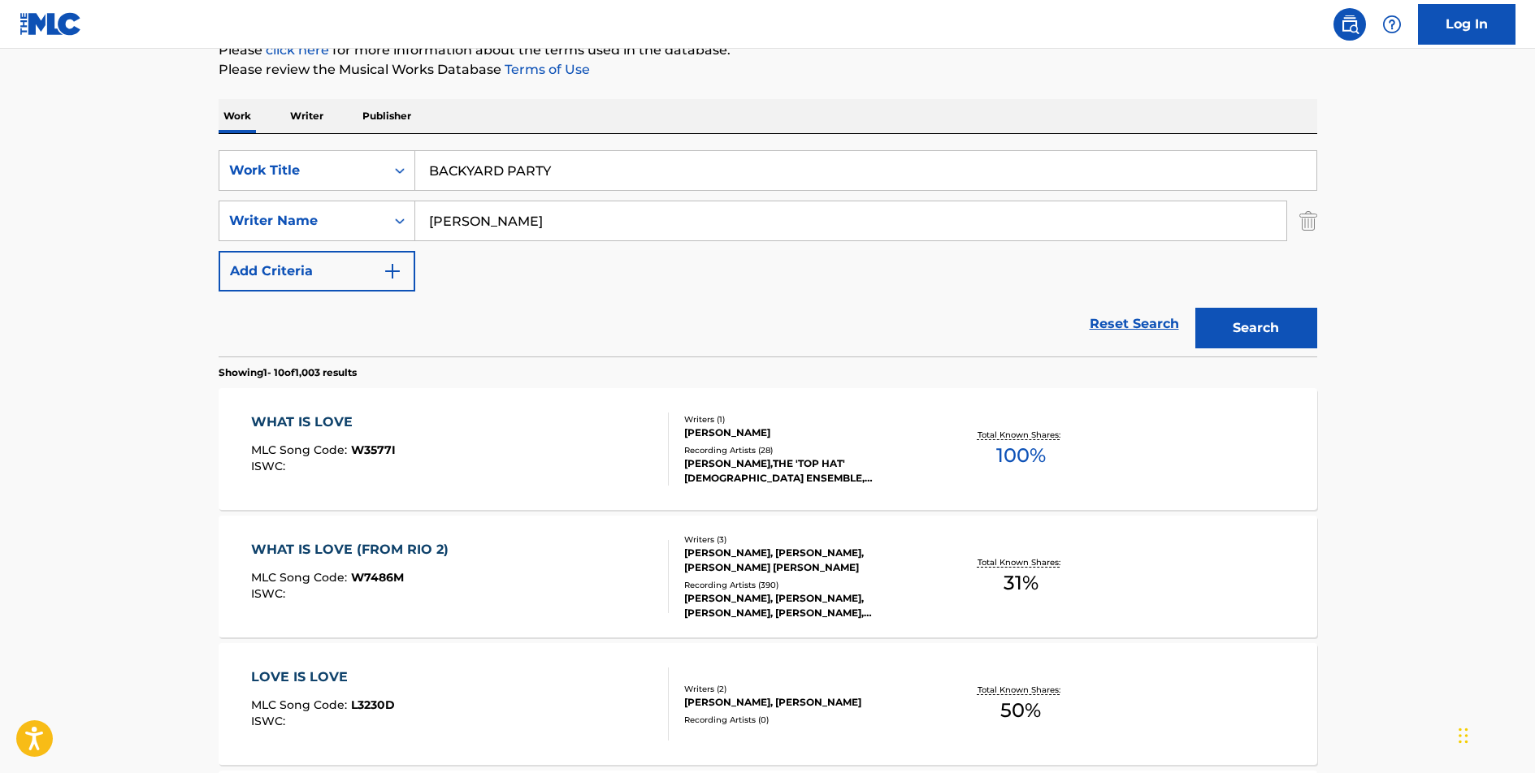
click at [1195, 308] on button "Search" at bounding box center [1256, 328] width 122 height 41
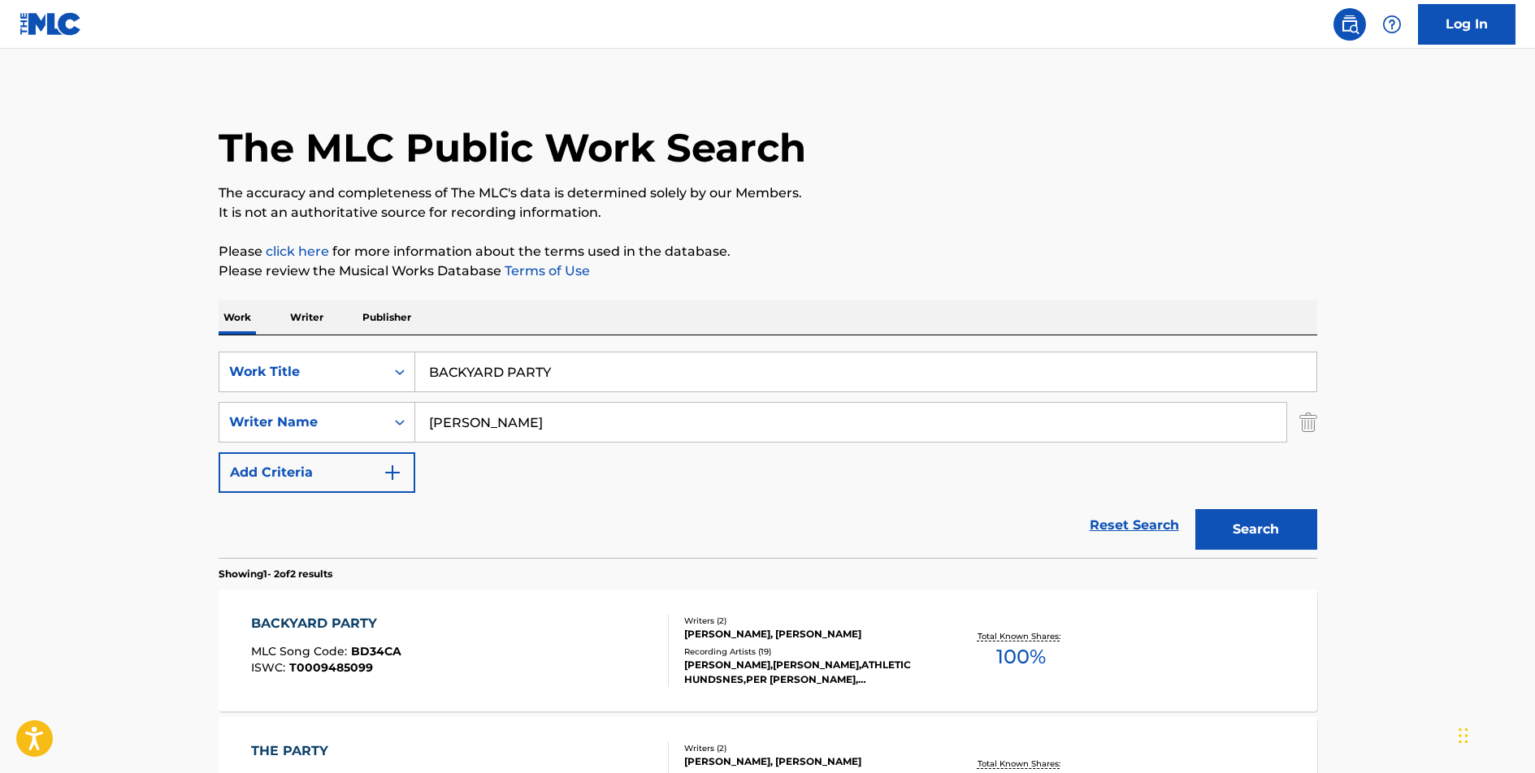
scroll to position [44, 0]
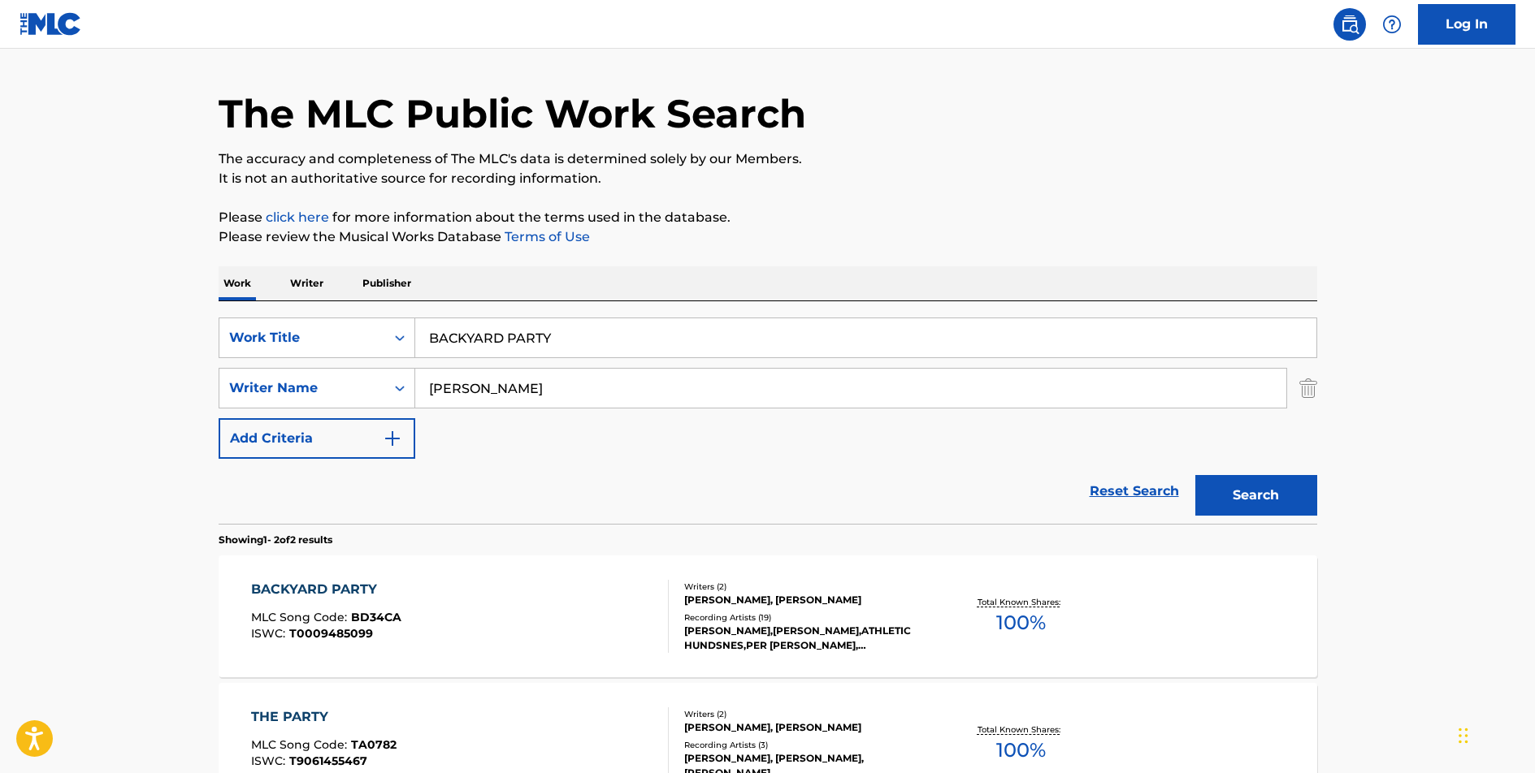
click at [319, 587] on div "BACKYARD PARTY" at bounding box center [326, 589] width 150 height 19
